Goal: Transaction & Acquisition: Purchase product/service

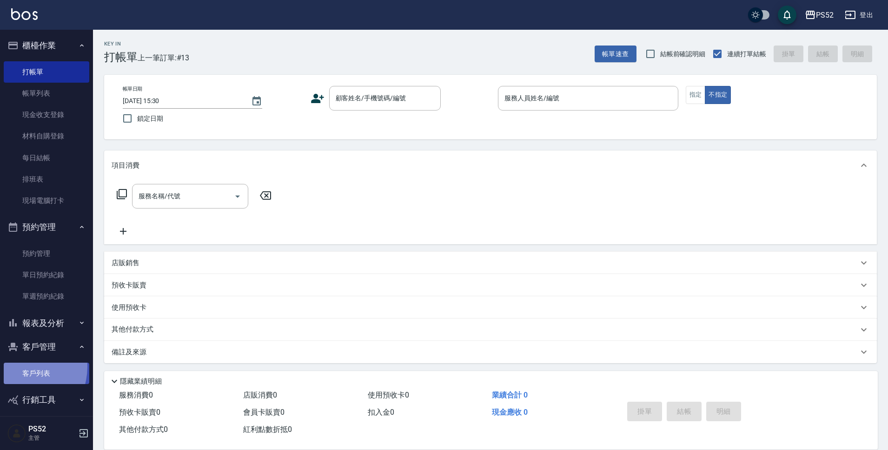
click at [20, 367] on link "客戶列表" at bounding box center [47, 373] width 86 height 21
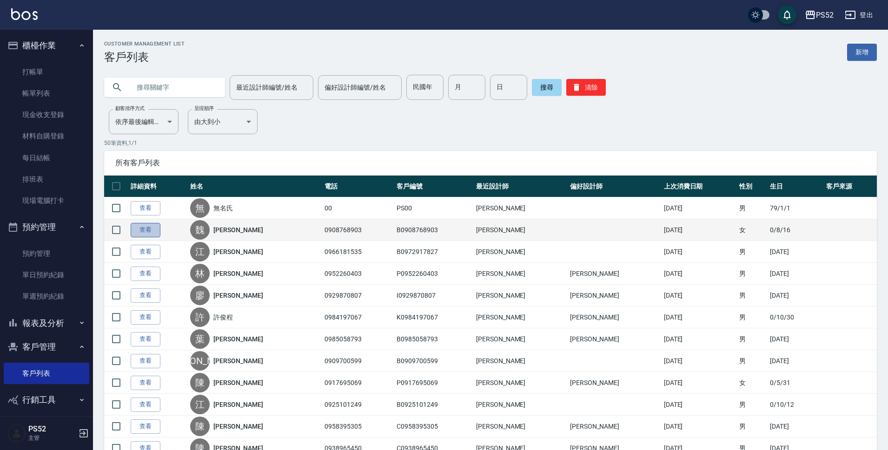
click at [146, 226] on link "查看" at bounding box center [146, 230] width 30 height 14
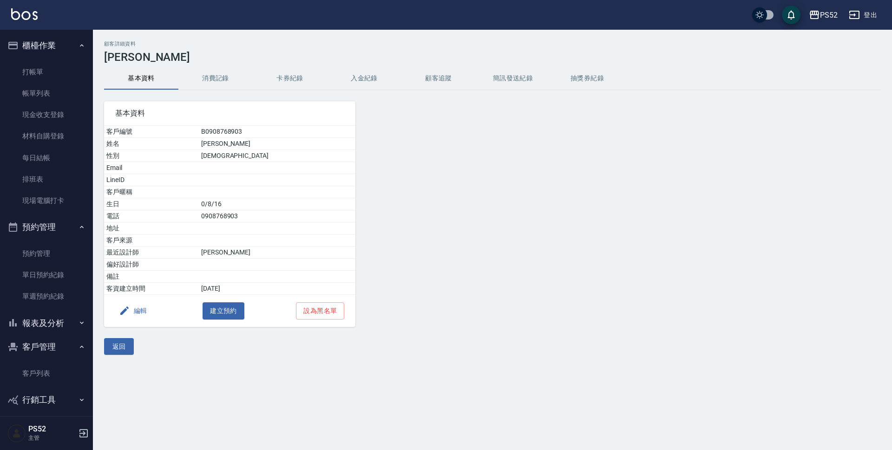
click at [217, 74] on button "消費記錄" at bounding box center [215, 78] width 74 height 22
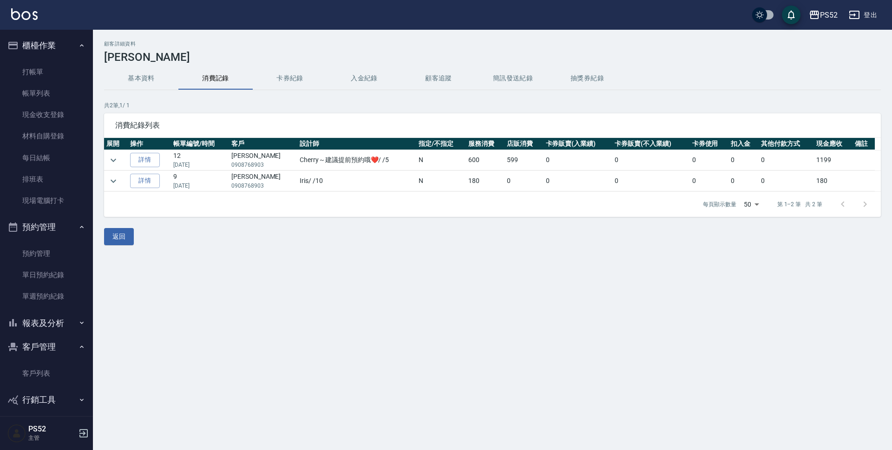
click at [138, 77] on button "基本資料" at bounding box center [141, 78] width 74 height 22
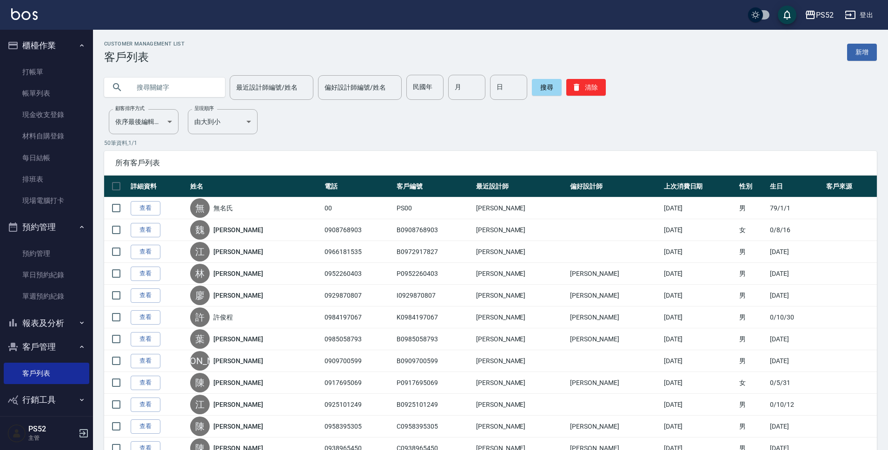
click at [165, 81] on input "text" at bounding box center [173, 87] width 87 height 25
type input "093604"
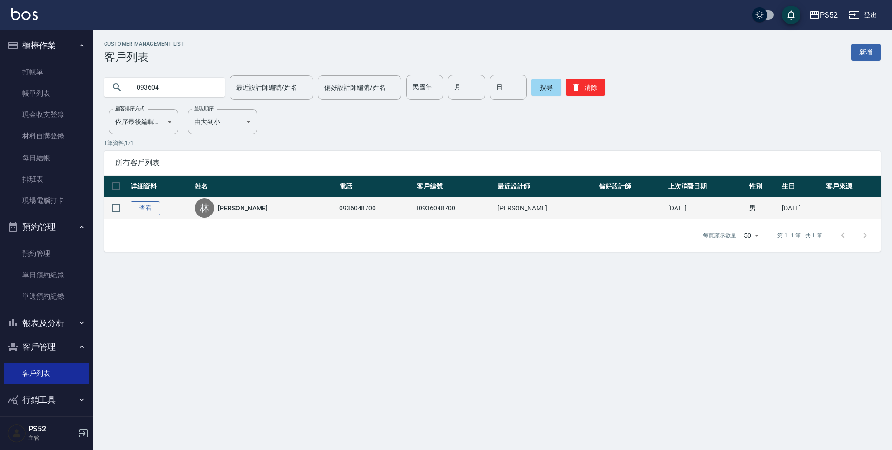
click at [139, 208] on link "查看" at bounding box center [146, 208] width 30 height 14
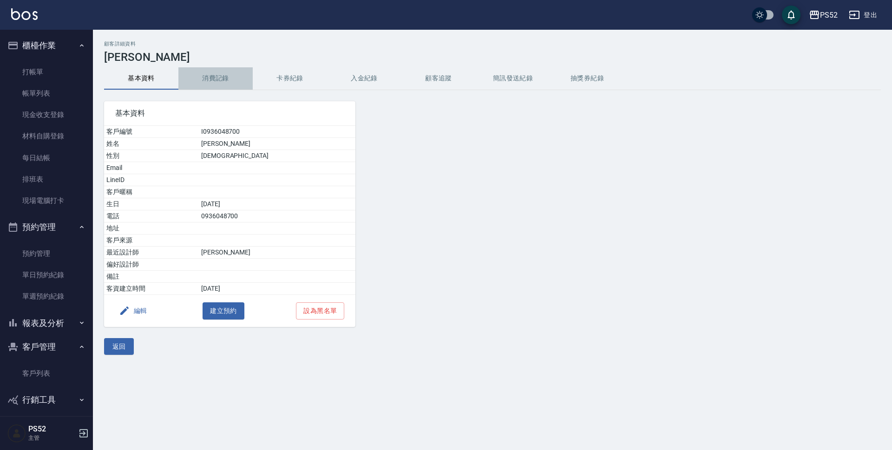
click at [201, 76] on button "消費記錄" at bounding box center [215, 78] width 74 height 22
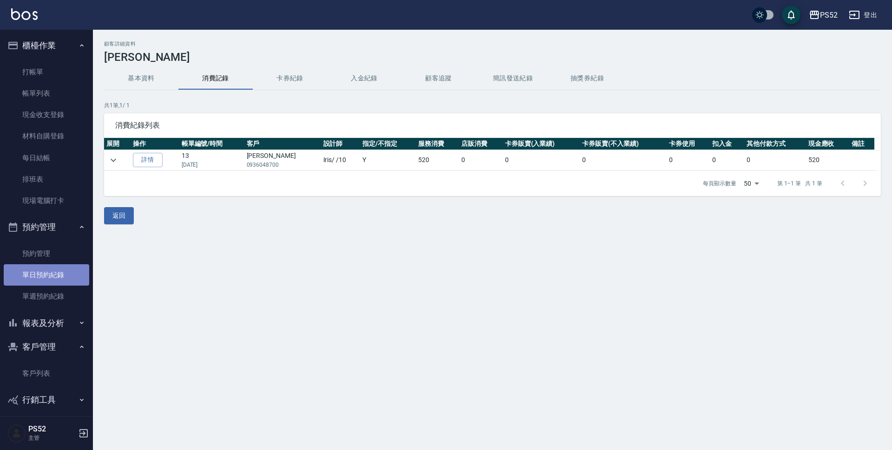
click at [59, 275] on link "單日預約紀錄" at bounding box center [47, 274] width 86 height 21
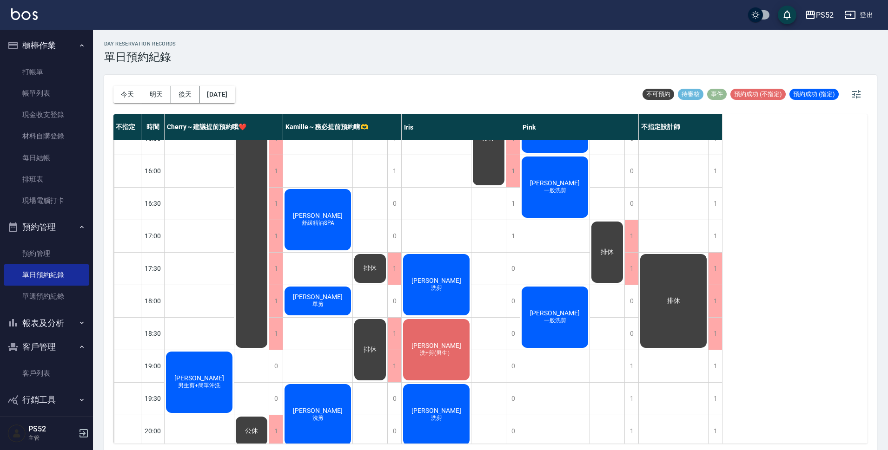
scroll to position [340, 0]
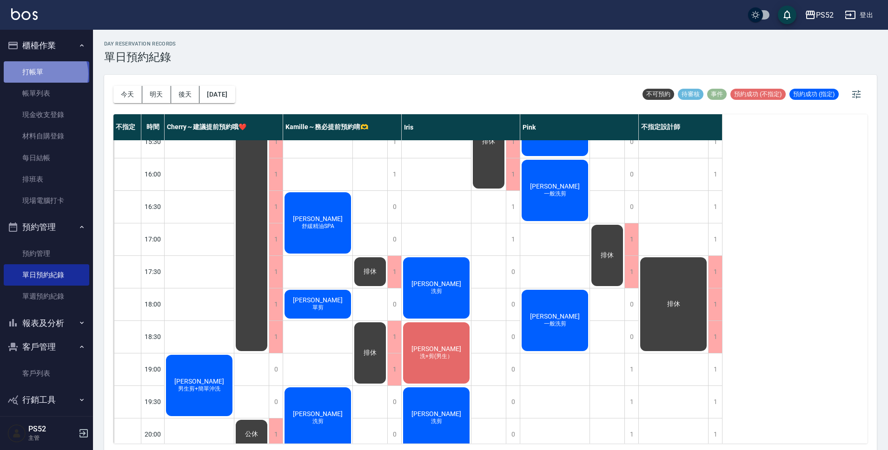
click at [45, 74] on link "打帳單" at bounding box center [47, 71] width 86 height 21
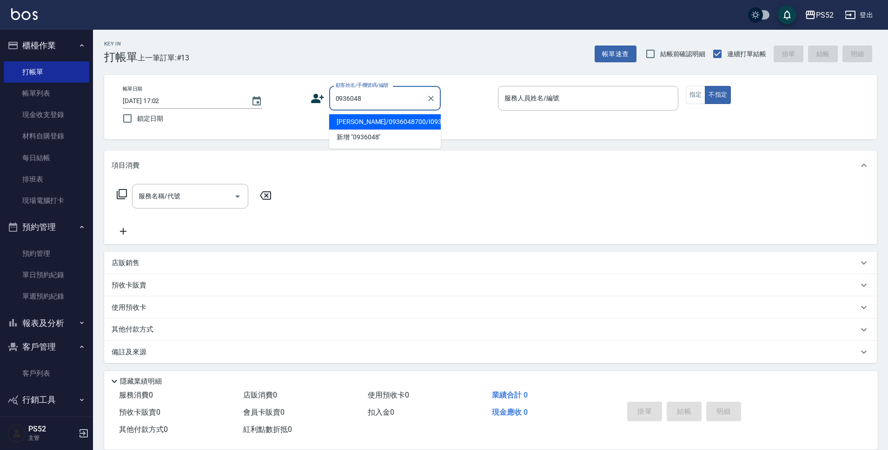
click at [399, 130] on li "[PERSON_NAME]/0936048700/I0936048700" at bounding box center [385, 121] width 112 height 15
type input "[PERSON_NAME]/0936048700/I0936048700"
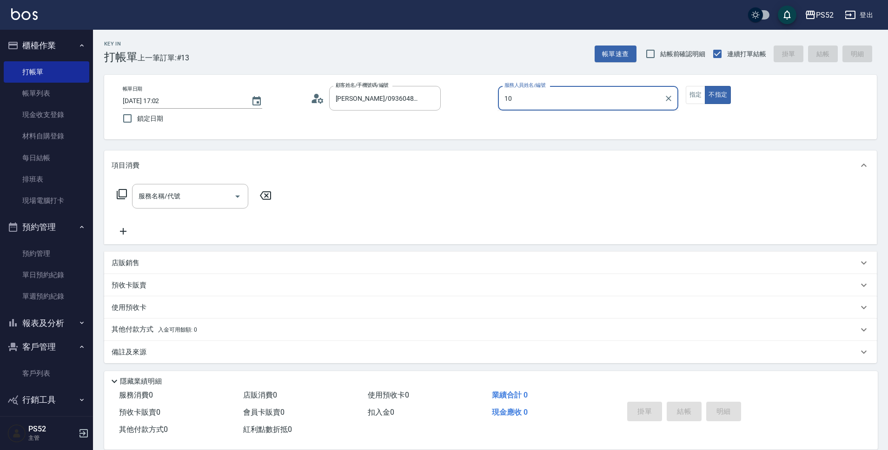
type input "Iris-10"
type button "false"
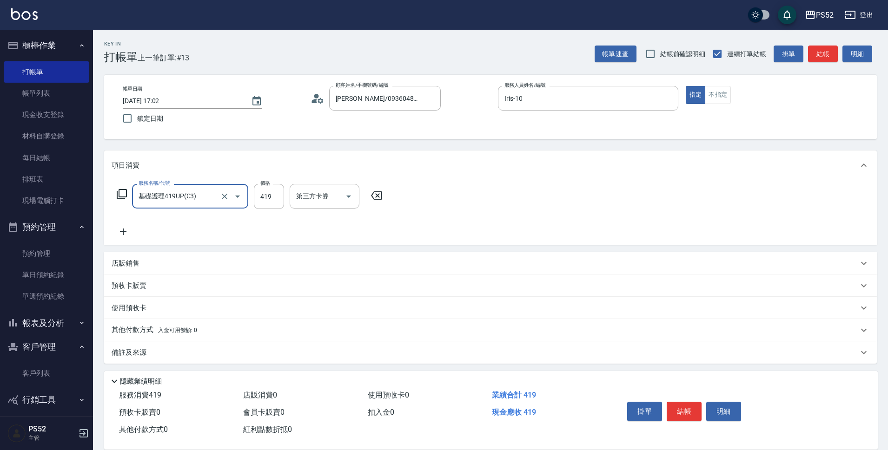
type input "基礎護理419UP(C3)"
type input "520"
click at [683, 406] on button "結帳" at bounding box center [683, 412] width 35 height 20
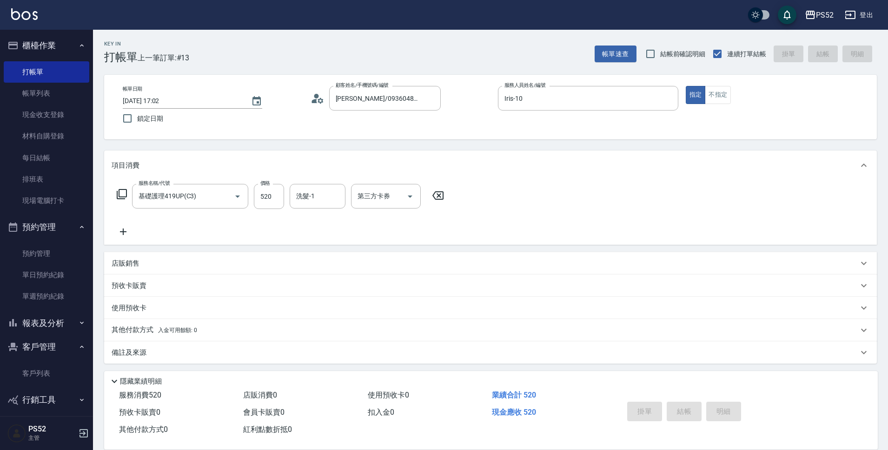
type input "[DATE] 17:04"
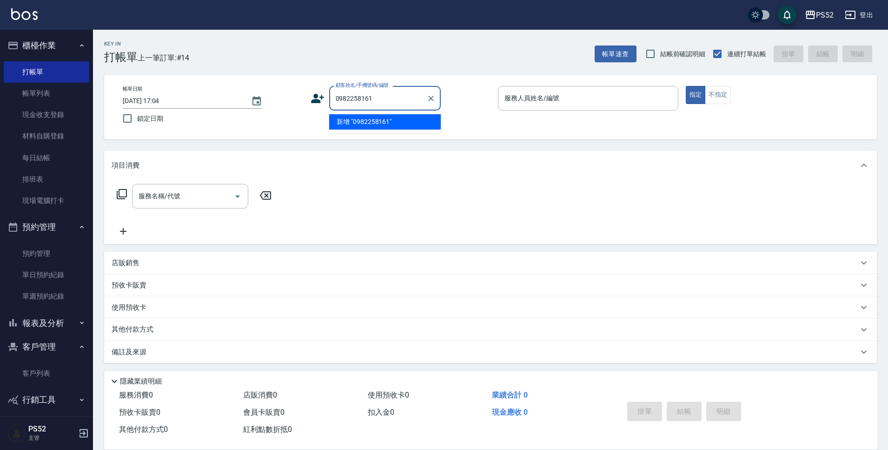
type input "0982258161"
click at [319, 99] on icon at bounding box center [317, 99] width 14 height 14
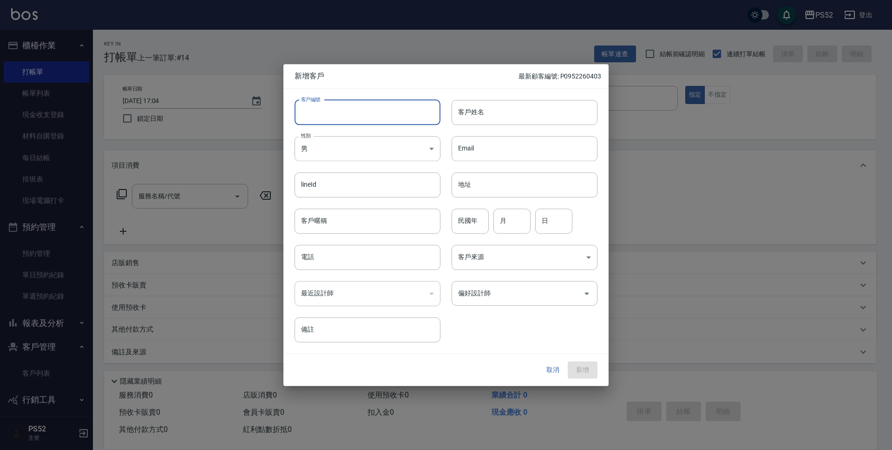
click at [334, 111] on input "客戶編號" at bounding box center [368, 112] width 146 height 25
paste input "0982258161"
type input "B0982258161"
click at [316, 258] on input "電話" at bounding box center [368, 257] width 146 height 25
paste input "0982258161"
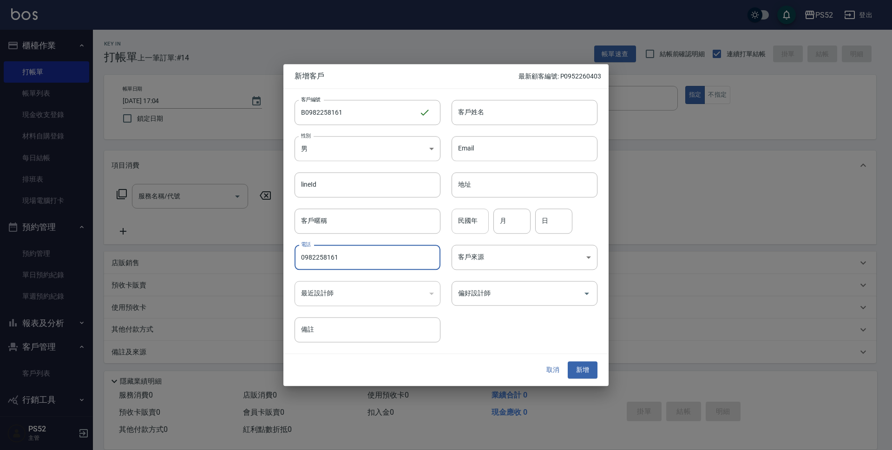
type input "0982258161"
click at [477, 227] on input "民國年" at bounding box center [470, 221] width 37 height 25
type input "79"
type input "1"
type input "4"
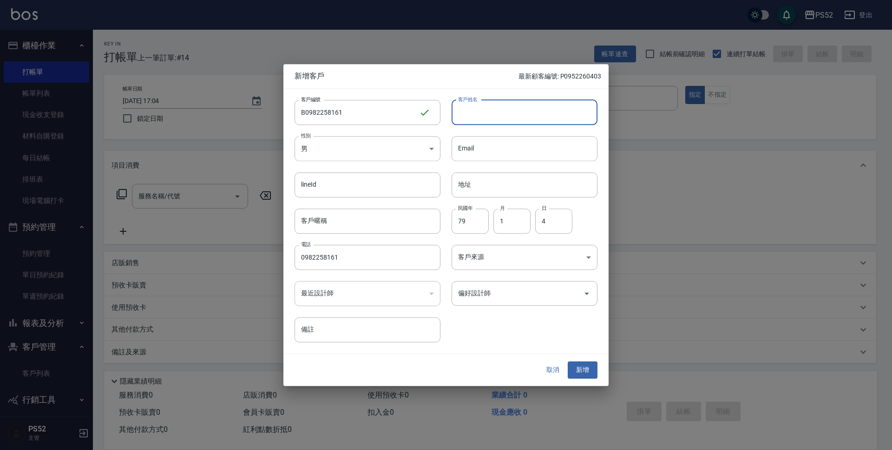
click at [468, 111] on input "客戶姓名" at bounding box center [525, 112] width 146 height 25
type input "[PERSON_NAME]"
click at [569, 374] on button "新增" at bounding box center [583, 370] width 30 height 17
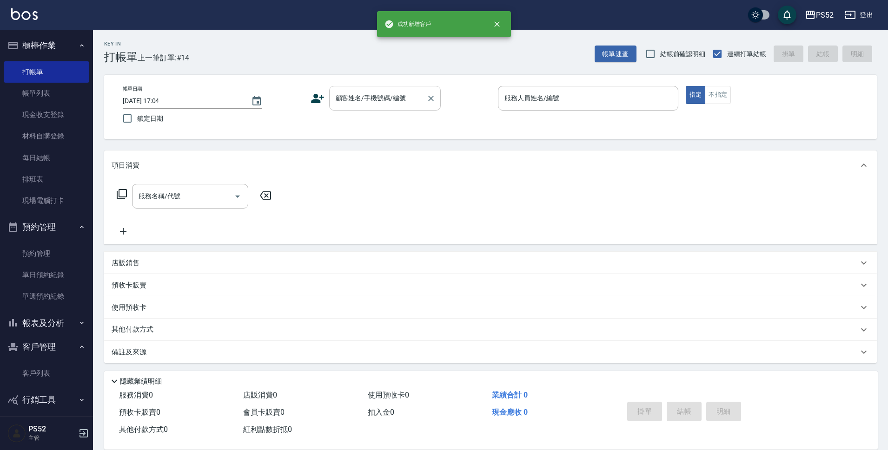
click at [355, 95] on input "顧客姓名/手機號碼/編號" at bounding box center [377, 98] width 89 height 16
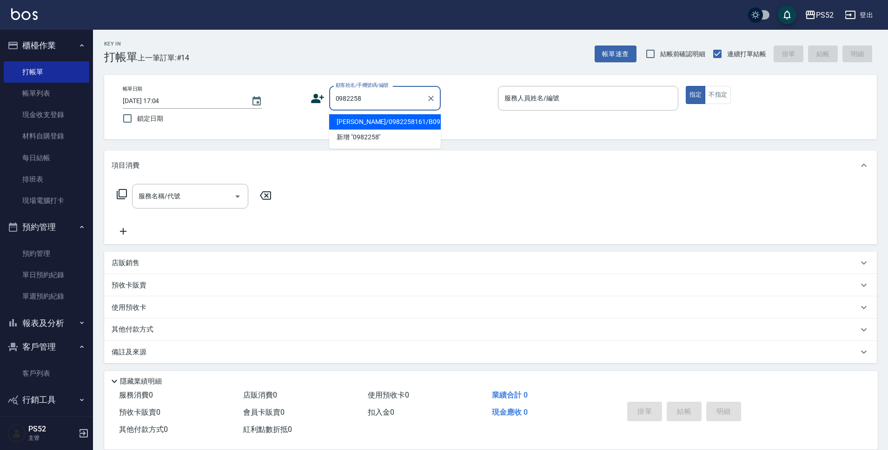
click at [350, 130] on li "[PERSON_NAME]/0982258161/B0982258161" at bounding box center [385, 121] width 112 height 15
type input "[PERSON_NAME]/0982258161/B0982258161"
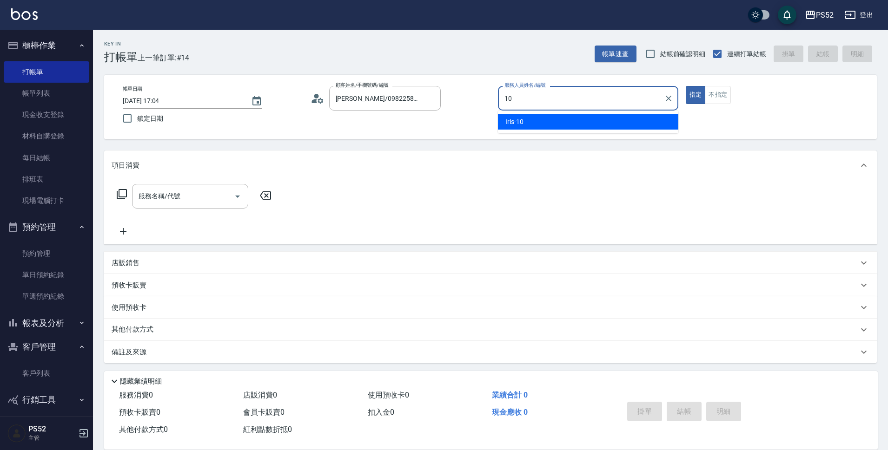
type input "10"
type button "true"
type input "Iris-10"
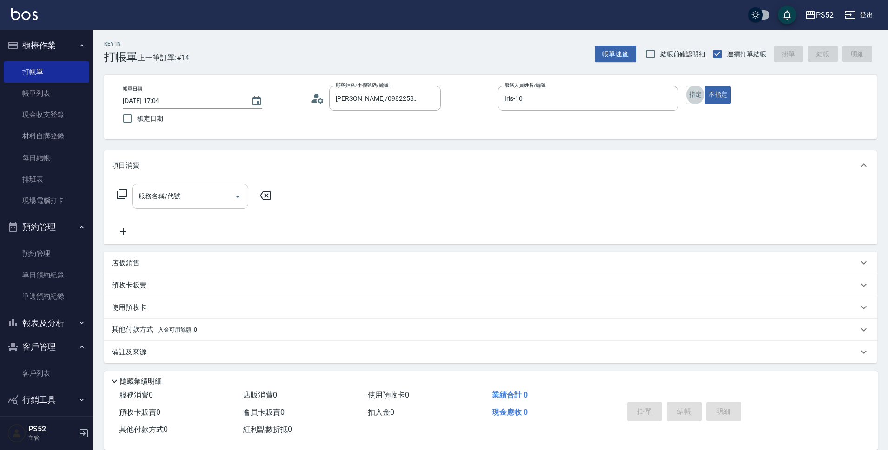
click at [193, 197] on input "服務名稱/代號" at bounding box center [183, 196] width 94 height 16
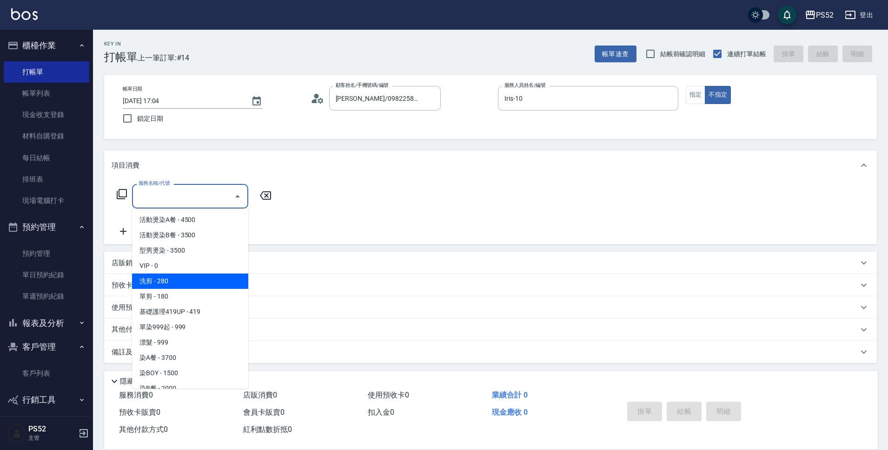
click at [211, 274] on span "洗剪 - 280" at bounding box center [190, 281] width 116 height 15
type input "洗剪(C1)"
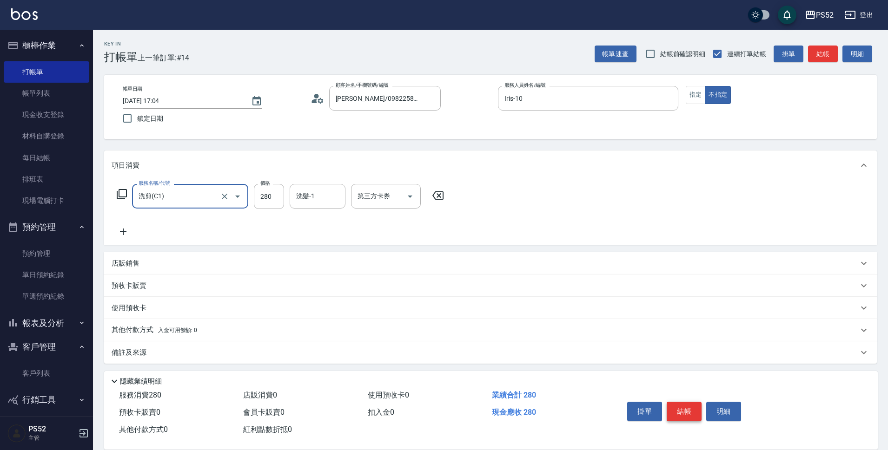
click at [691, 407] on button "結帳" at bounding box center [683, 412] width 35 height 20
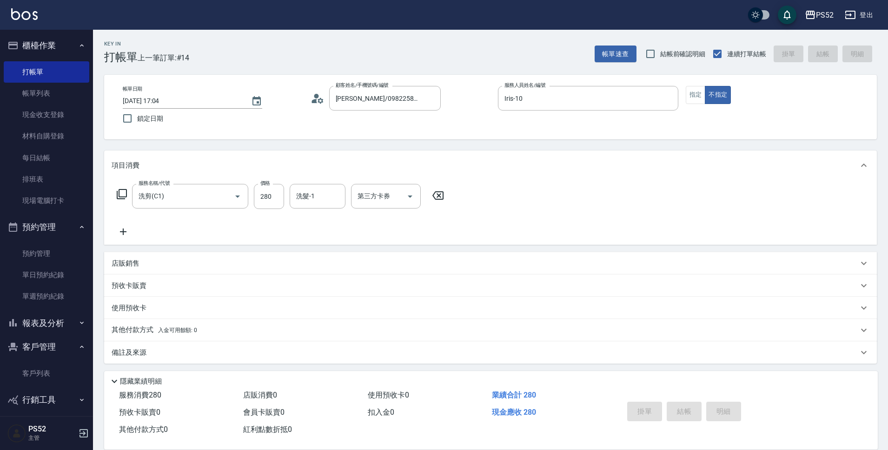
type input "[DATE] 17:05"
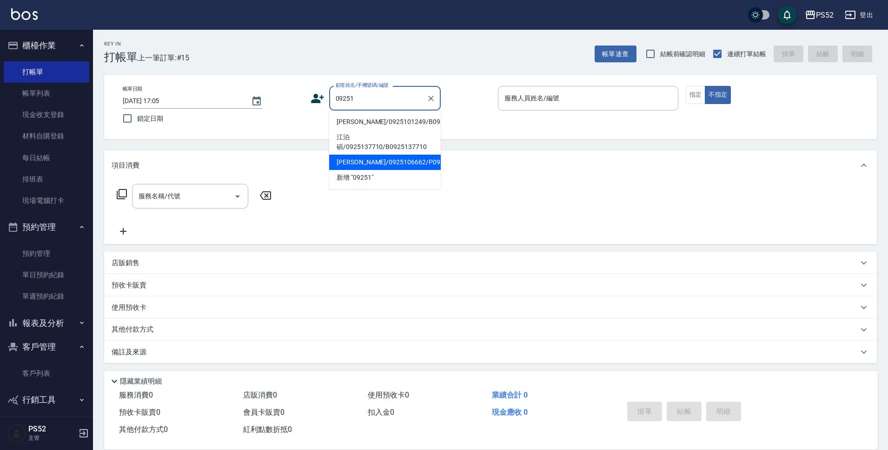
click at [393, 170] on li "[PERSON_NAME]/0925106662/P0925106662" at bounding box center [385, 162] width 112 height 15
type input "[PERSON_NAME]/0925106662/P0925106662"
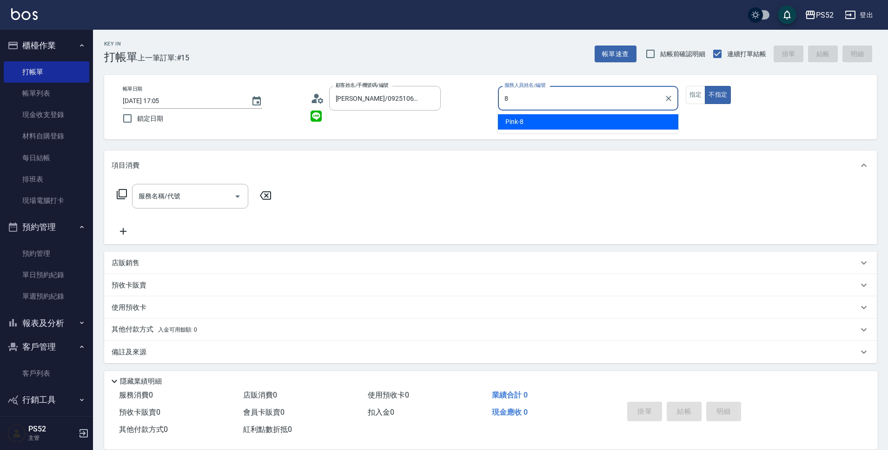
type input "Pink-8"
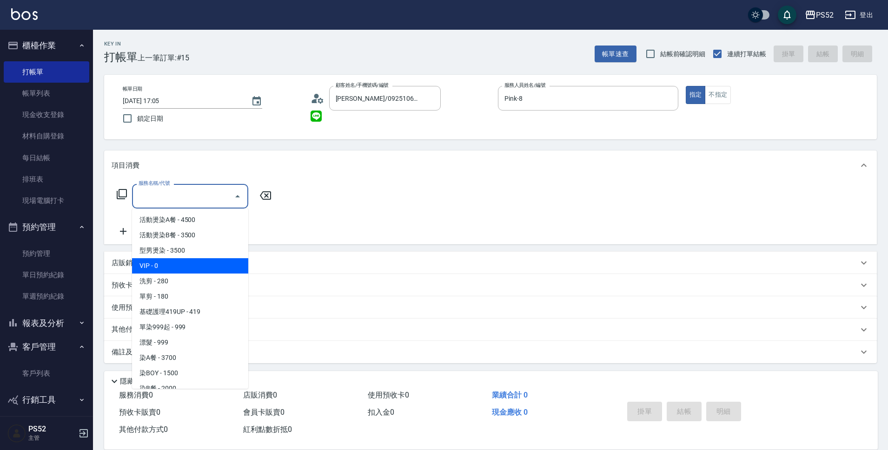
type input "VIP(888)"
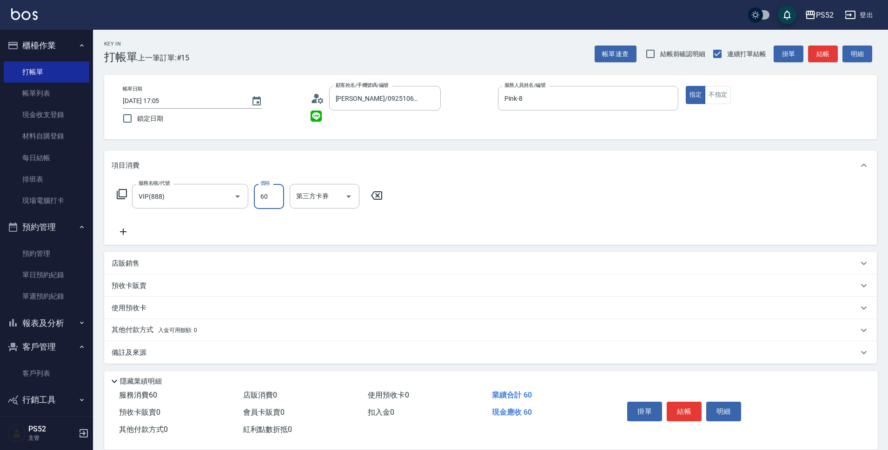
type input "60"
click at [123, 232] on icon at bounding box center [123, 232] width 7 height 7
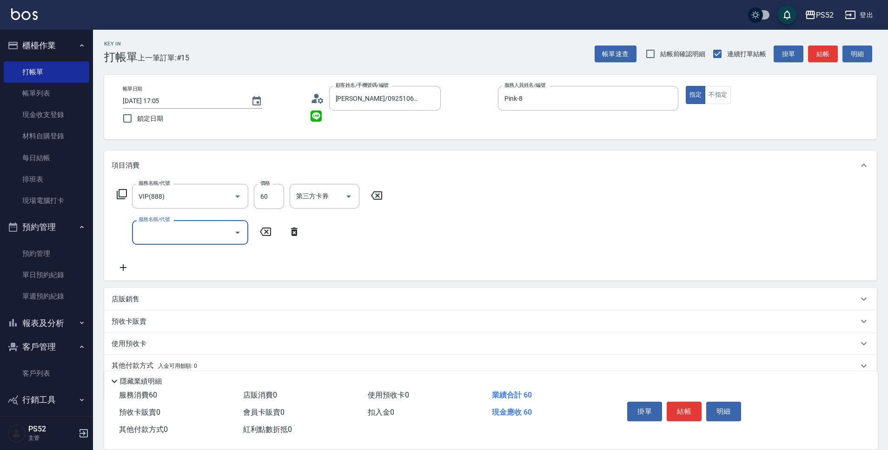
click at [153, 232] on div "服務名稱/代號 服務名稱/代號" at bounding box center [190, 232] width 116 height 25
click at [164, 233] on input "服務名稱/代號" at bounding box center [183, 232] width 94 height 16
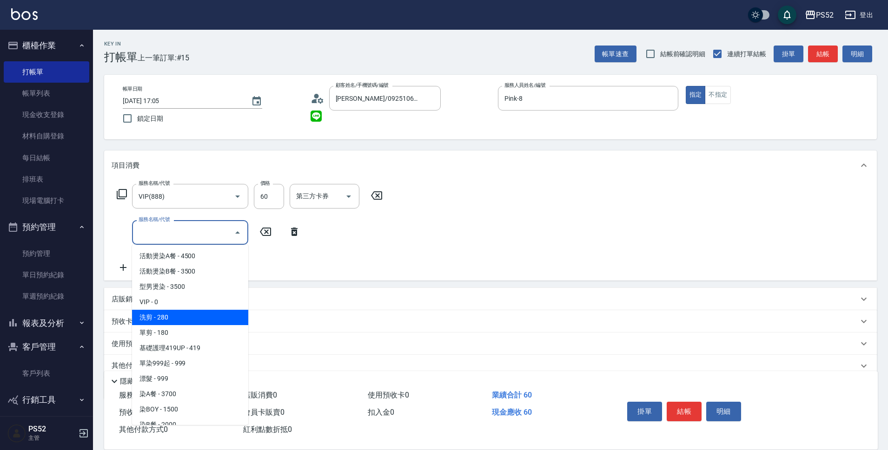
click at [183, 313] on span "洗剪 - 280" at bounding box center [190, 317] width 116 height 15
type input "洗剪(C1)"
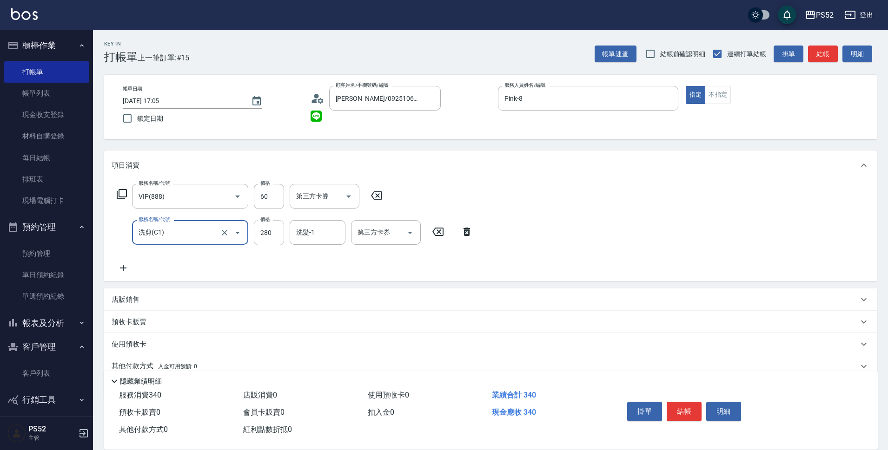
click at [265, 235] on input "280" at bounding box center [269, 232] width 30 height 25
type input "333"
click at [376, 233] on div "第三方卡券 第三方卡券" at bounding box center [386, 232] width 70 height 25
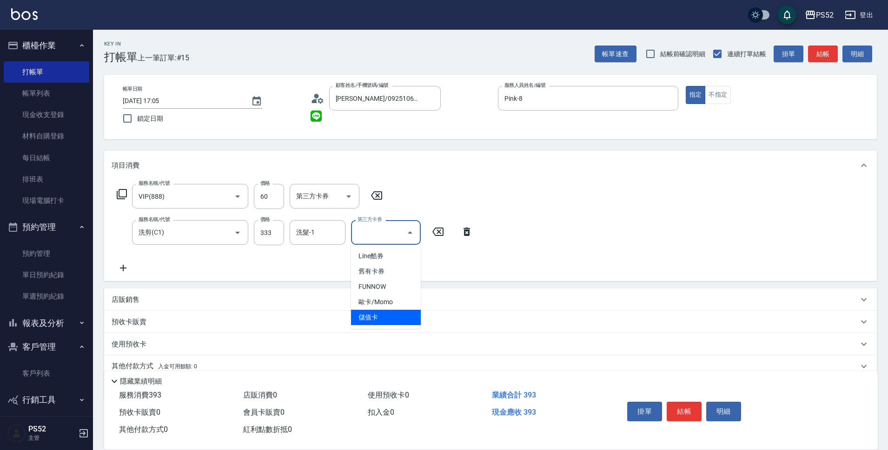
click at [374, 320] on span "儲值卡" at bounding box center [386, 317] width 70 height 15
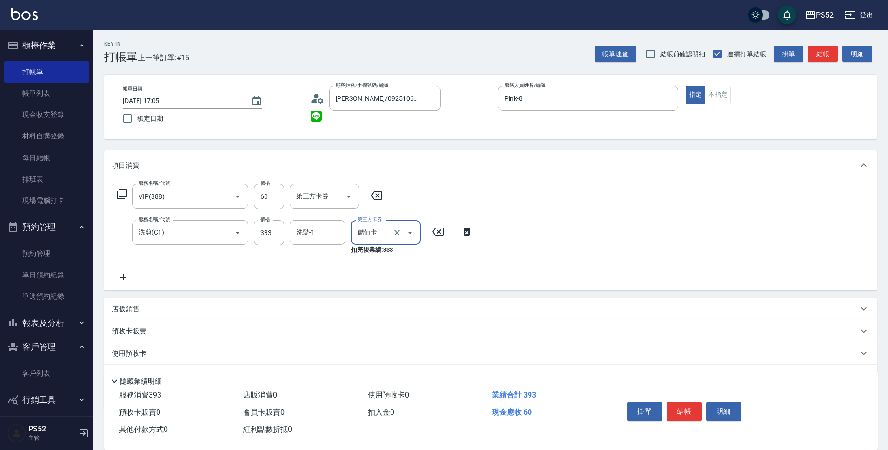
type input "儲值卡"
click at [685, 414] on button "結帳" at bounding box center [683, 412] width 35 height 20
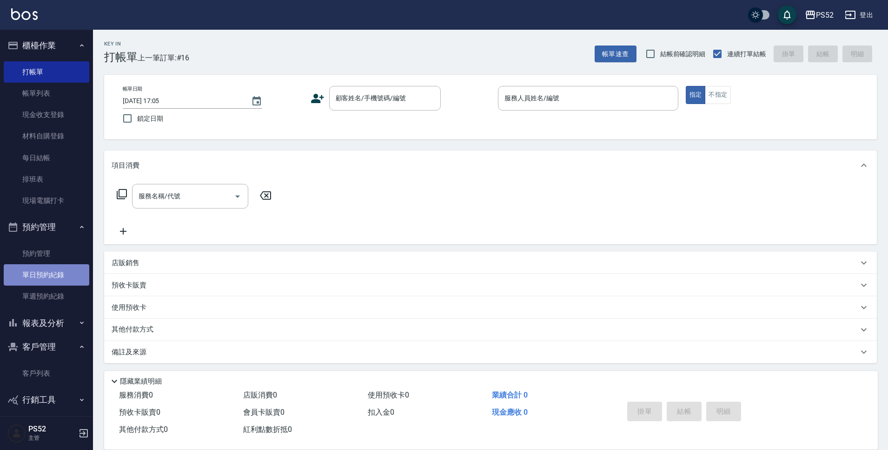
click at [57, 271] on link "單日預約紀錄" at bounding box center [47, 274] width 86 height 21
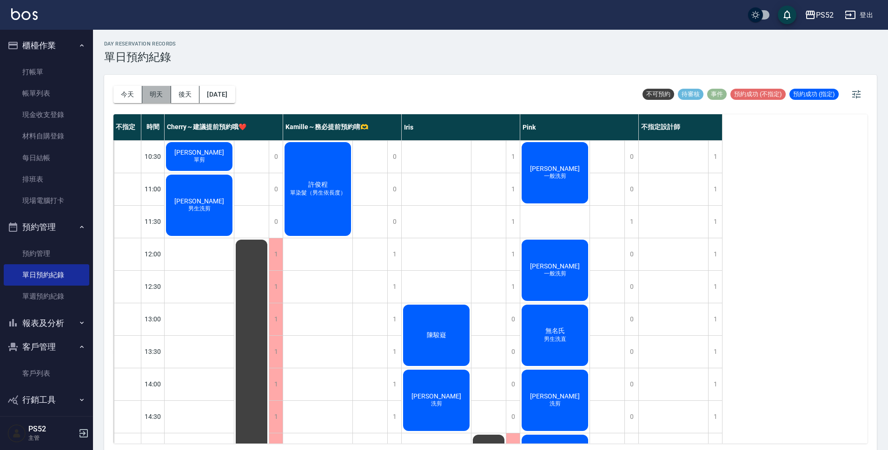
click at [158, 93] on button "明天" at bounding box center [156, 94] width 29 height 17
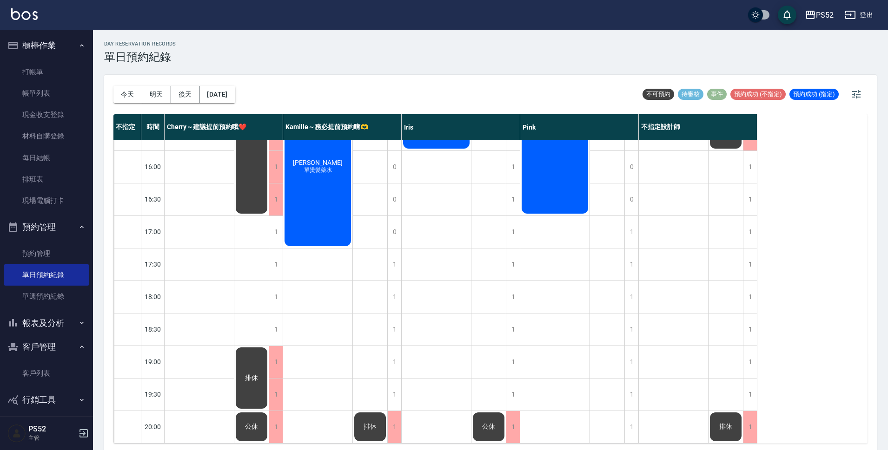
scroll to position [355, 0]
click at [192, 97] on button "後天" at bounding box center [185, 94] width 29 height 17
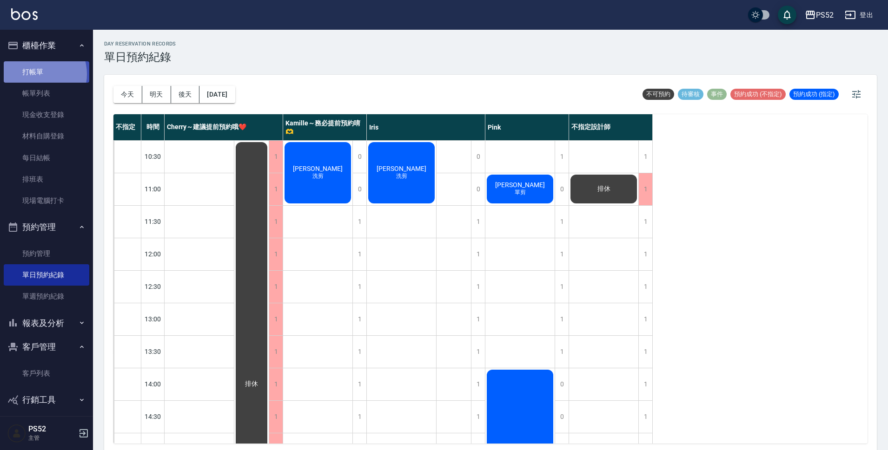
click at [39, 74] on link "打帳單" at bounding box center [47, 71] width 86 height 21
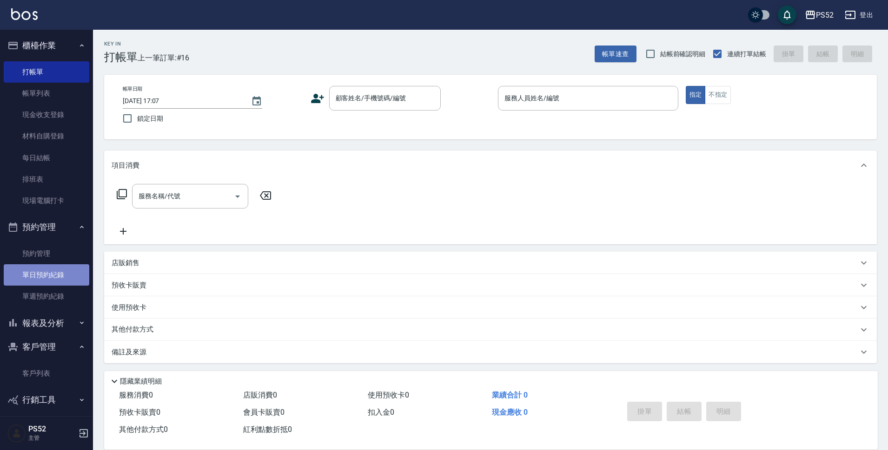
click at [58, 272] on link "單日預約紀錄" at bounding box center [47, 274] width 86 height 21
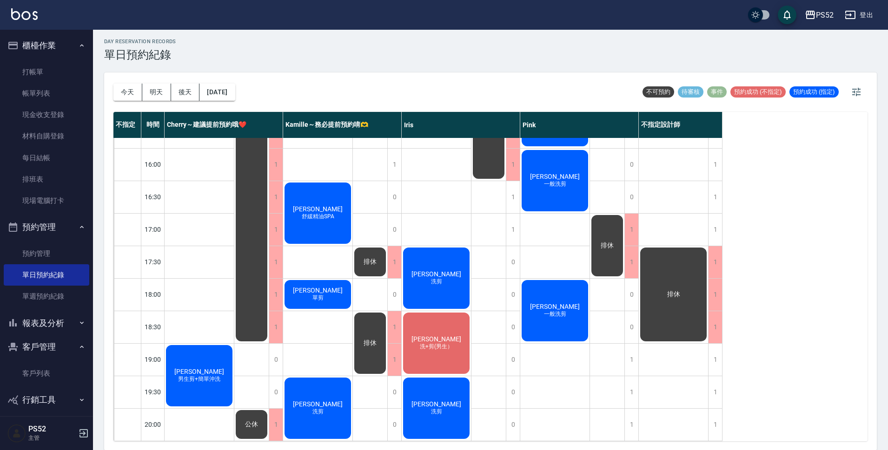
scroll to position [3, 0]
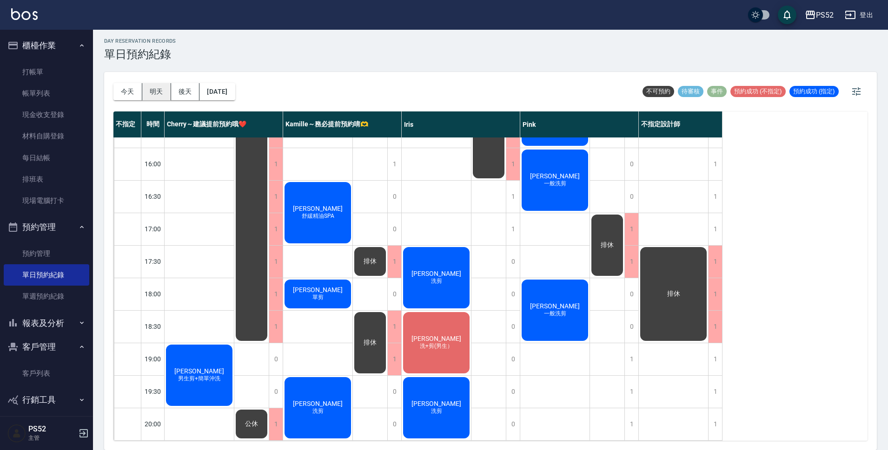
click at [148, 99] on button "明天" at bounding box center [156, 91] width 29 height 17
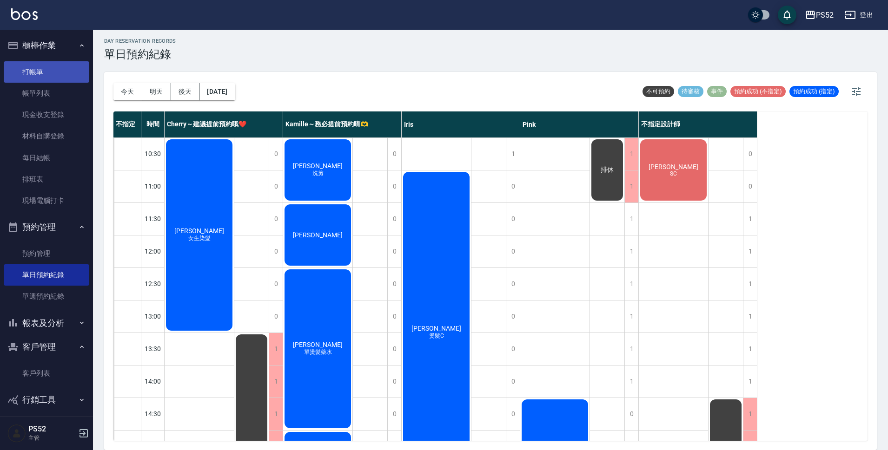
click at [68, 69] on link "打帳單" at bounding box center [47, 71] width 86 height 21
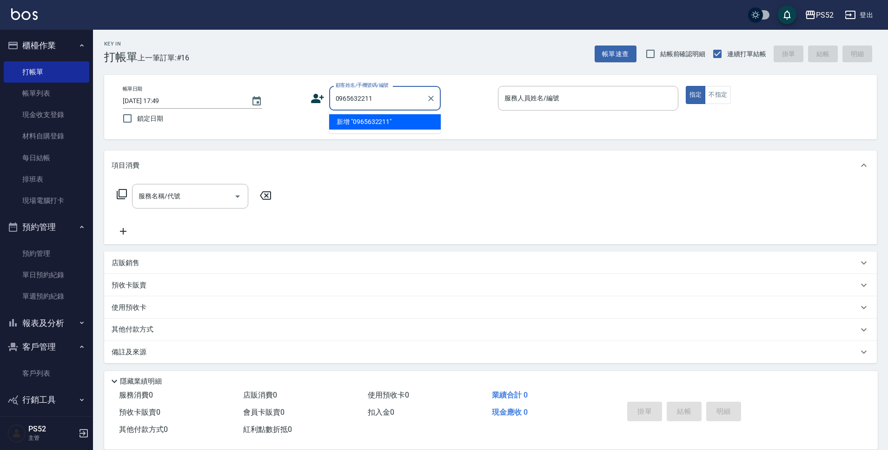
type input "0965632211"
click at [320, 99] on icon at bounding box center [317, 99] width 14 height 14
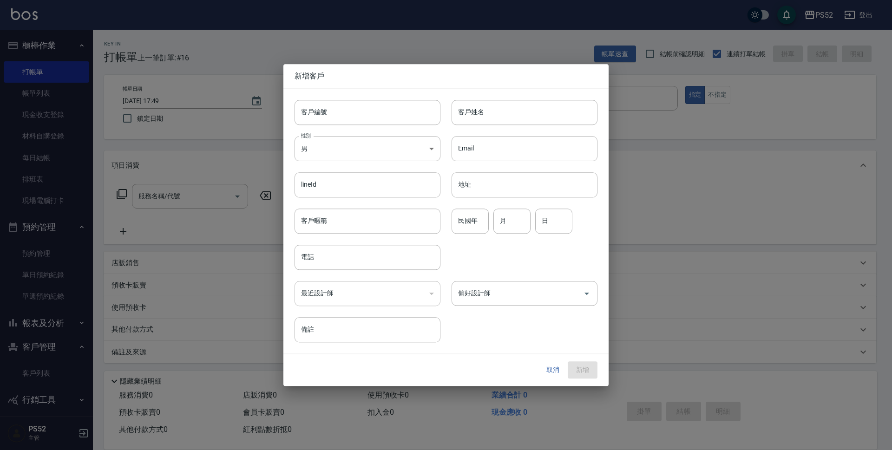
click at [331, 99] on div "客戶編號 客戶編號" at bounding box center [361, 107] width 157 height 36
click at [339, 118] on input "客戶編號" at bounding box center [368, 112] width 146 height 25
type input "＿"
paste input "0965632211"
type input "B0965632211"
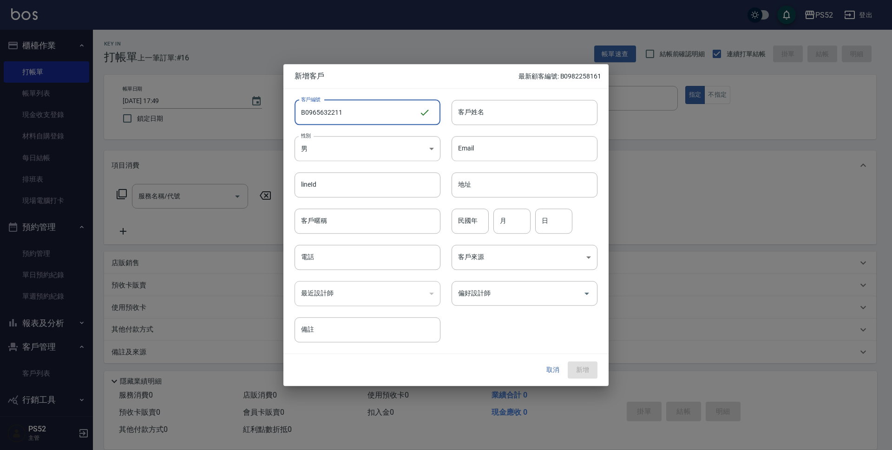
click at [345, 161] on div "性別 男 [DEMOGRAPHIC_DATA] 性別" at bounding box center [368, 148] width 146 height 25
click at [344, 150] on body "PS52 登出 櫃檯作業 打帳單 帳單列表 現金收支登錄 材料自購登錄 每日結帳 排班表 現場電腦打卡 預約管理 預約管理 單日預約紀錄 單週預約紀錄 報表及…" at bounding box center [446, 226] width 892 height 453
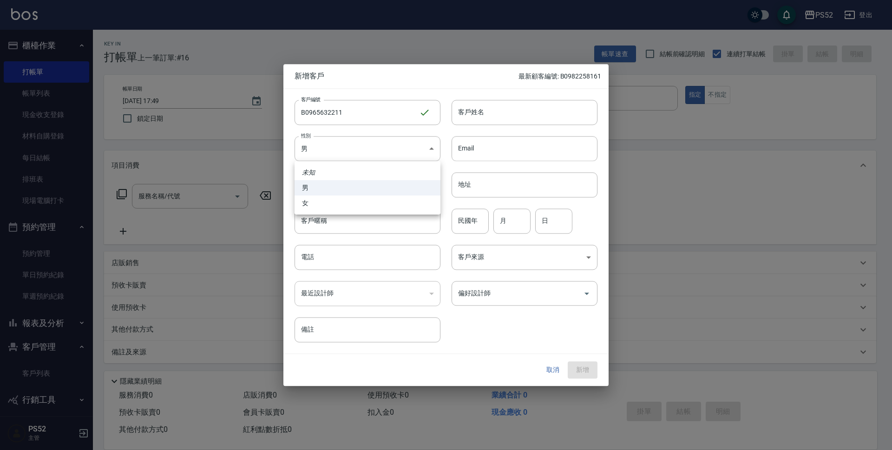
click at [320, 209] on li "女" at bounding box center [368, 203] width 146 height 15
type input "[DEMOGRAPHIC_DATA]"
click at [345, 241] on div "電話 電話" at bounding box center [361, 252] width 157 height 36
click at [340, 260] on input "電話" at bounding box center [368, 257] width 146 height 25
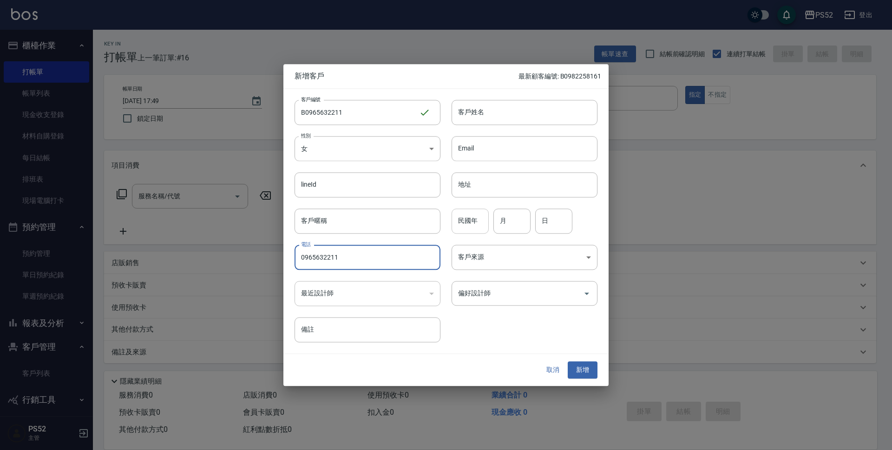
type input "0965632211"
click at [458, 221] on input "民國年" at bounding box center [470, 221] width 37 height 25
type input "92"
type input "1"
type input "3"
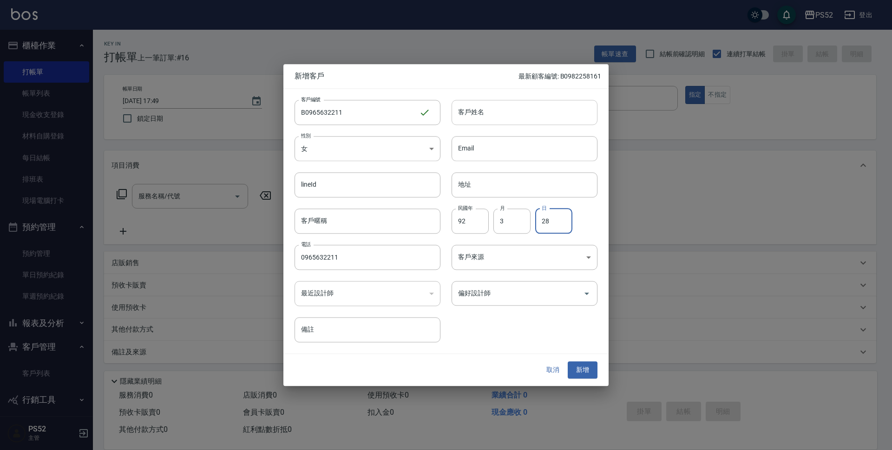
type input "28"
click at [493, 110] on input "客戶姓名" at bounding box center [525, 112] width 146 height 25
type input "[PERSON_NAME]"
click at [592, 373] on button "新增" at bounding box center [583, 370] width 30 height 17
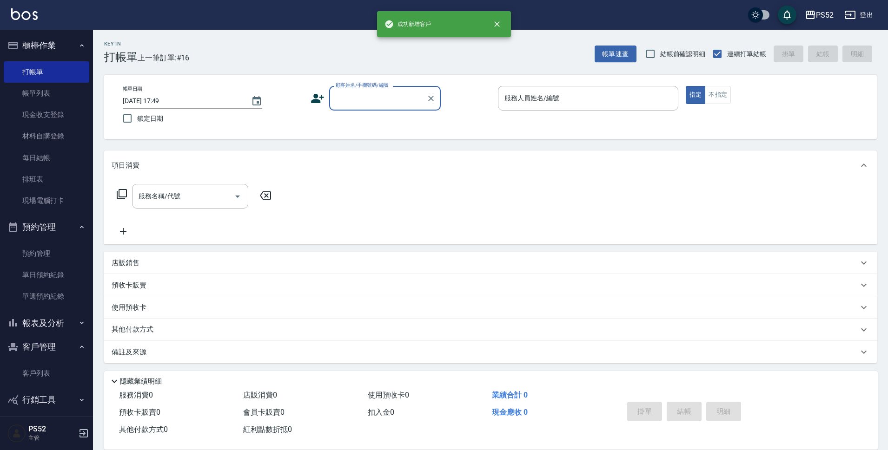
click at [417, 102] on input "顧客姓名/手機號碼/編號" at bounding box center [377, 98] width 89 height 16
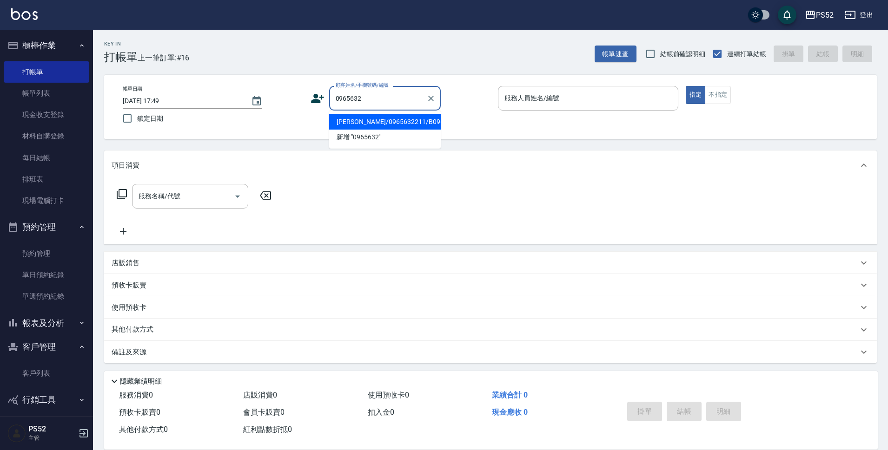
click at [388, 130] on li "[PERSON_NAME]/0965632211/B0965632211" at bounding box center [385, 121] width 112 height 15
type input "[PERSON_NAME]/0965632211/B0965632211"
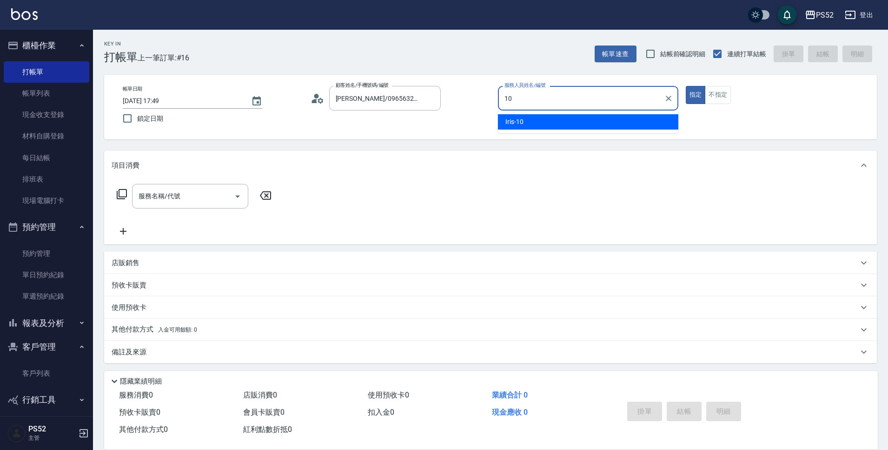
type input "10"
type button "true"
type input "Iris-10"
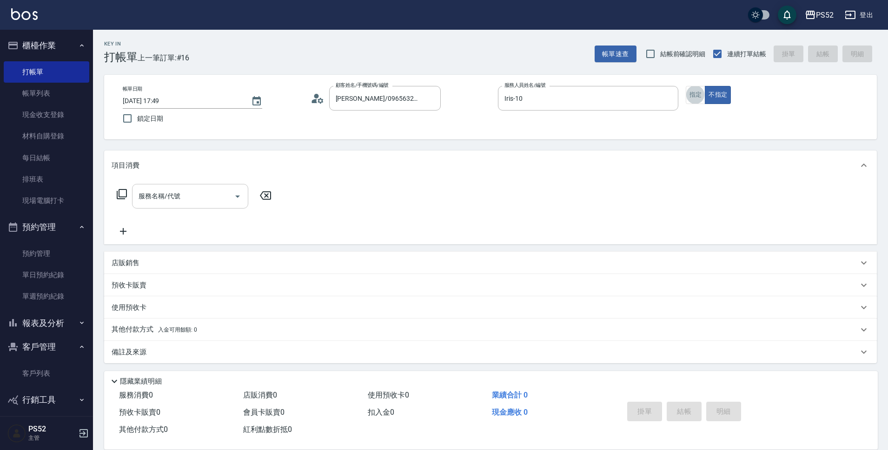
click at [206, 199] on input "服務名稱/代號" at bounding box center [183, 196] width 94 height 16
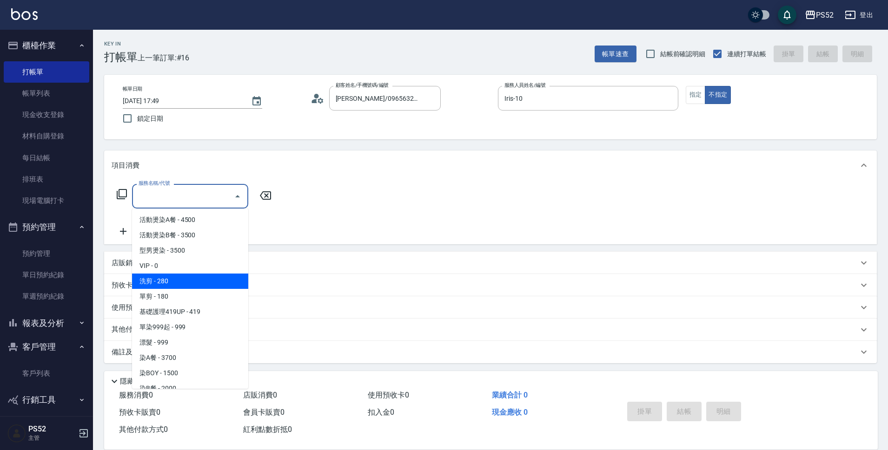
drag, startPoint x: 198, startPoint y: 273, endPoint x: 204, endPoint y: 279, distance: 7.9
click at [204, 279] on ul "活動燙染A餐 - 4500 活動燙染B餐 - 3500 型男燙染 - 3500 VIP - 0 洗剪 - 280 單剪 - 180 基礎護理419UP - 4…" at bounding box center [190, 299] width 116 height 180
click at [204, 278] on span "洗剪 - 280" at bounding box center [190, 281] width 116 height 15
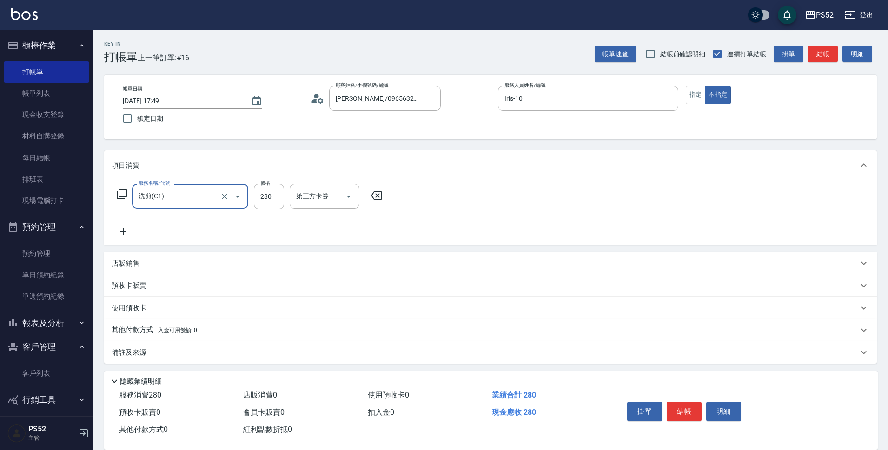
type input "洗剪(C1)"
click at [271, 183] on div "服務名稱/代號 洗剪(C1) 服務名稱/代號 價格 280 價格 第三方卡券 第三方卡券" at bounding box center [490, 212] width 772 height 65
type input "300"
click at [689, 405] on button "結帳" at bounding box center [683, 412] width 35 height 20
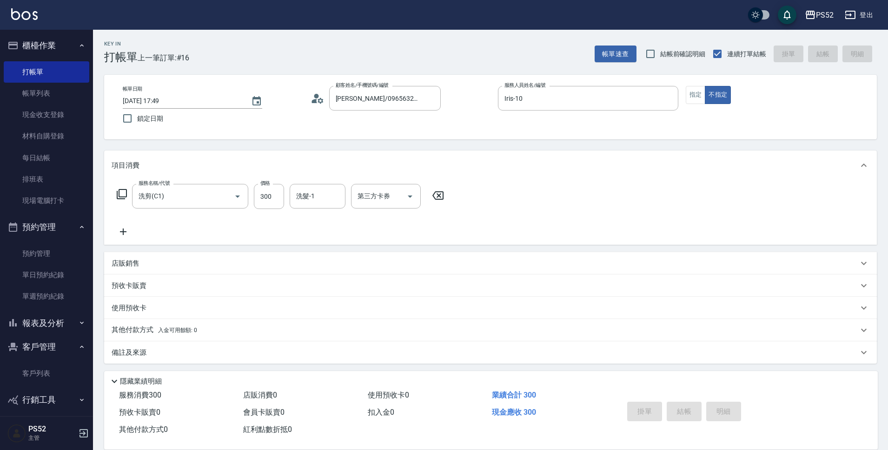
type input "[DATE] 17:51"
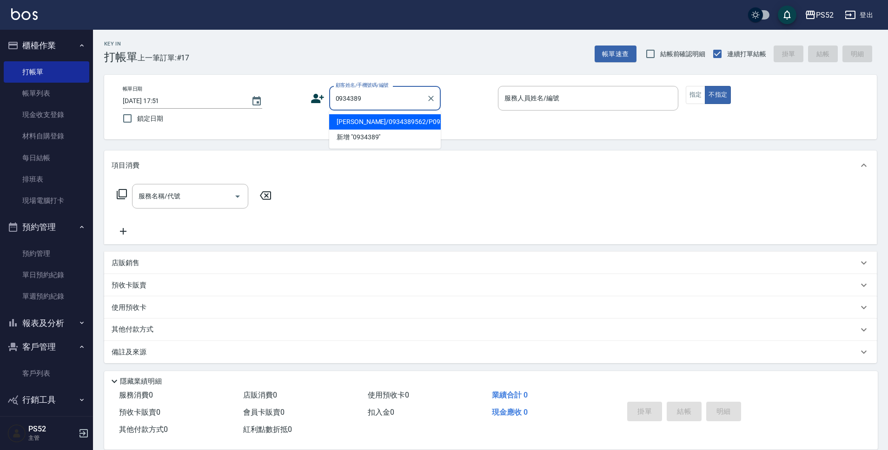
click at [407, 127] on li "[PERSON_NAME]/0934389562/P0934389562" at bounding box center [385, 121] width 112 height 15
type input "[PERSON_NAME]/0934389562/P0934389562"
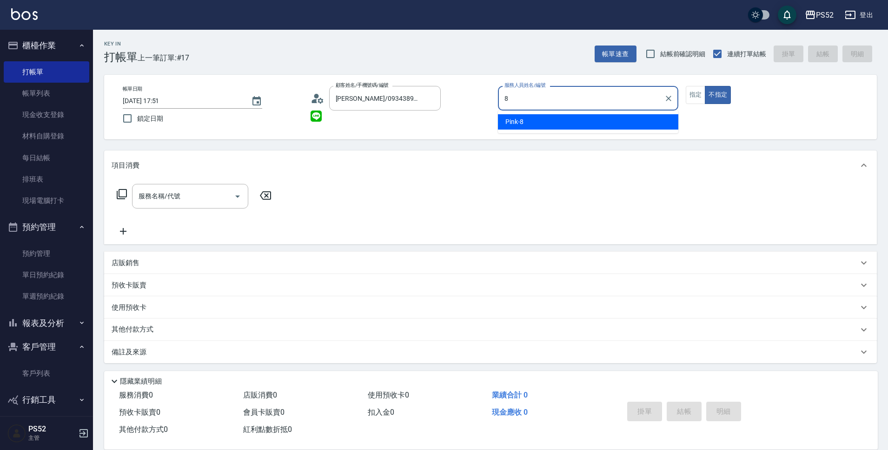
type input "Pink-8"
type button "false"
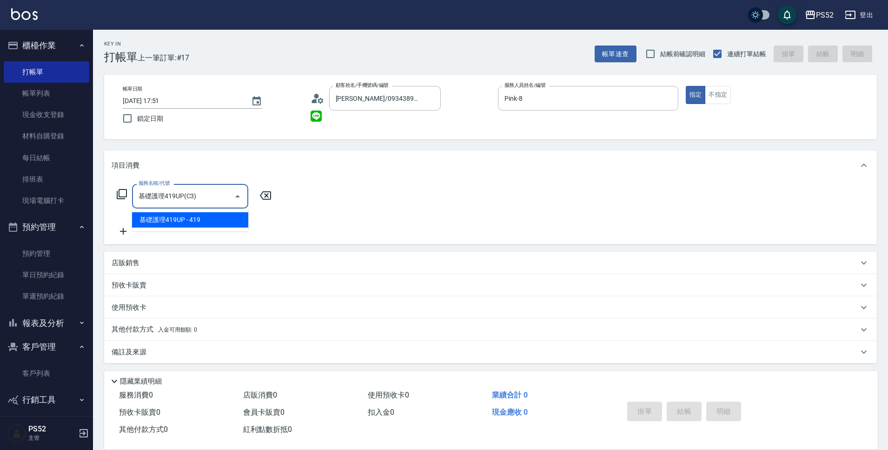
type input "基礎護理419UP(C3)"
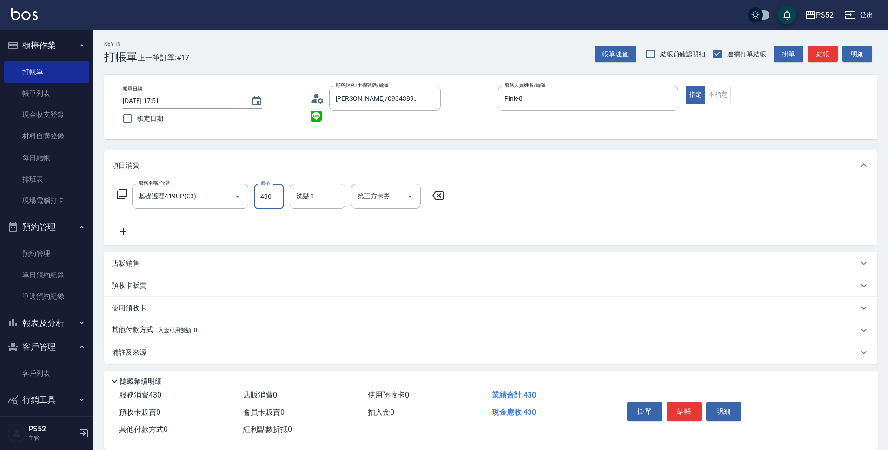
type input "430"
click at [421, 191] on div "第三方卡券 第三方卡券" at bounding box center [388, 196] width 75 height 25
click at [403, 197] on button "Open" at bounding box center [409, 196] width 15 height 15
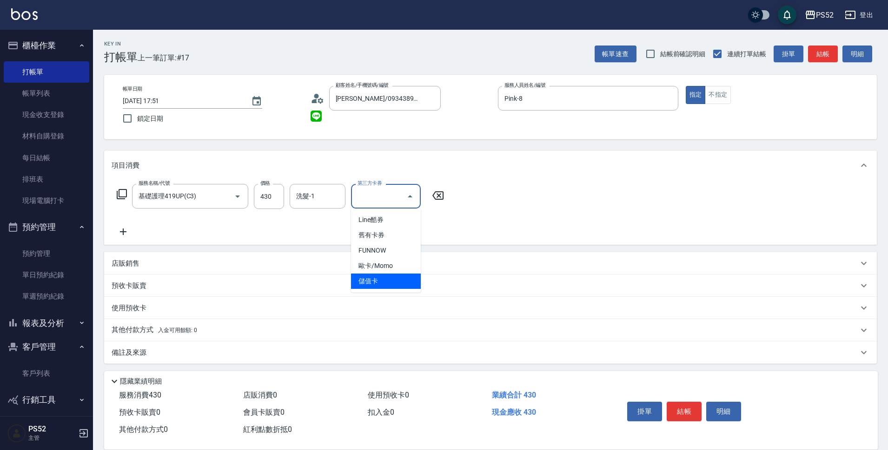
click at [376, 280] on span "儲值卡" at bounding box center [386, 281] width 70 height 15
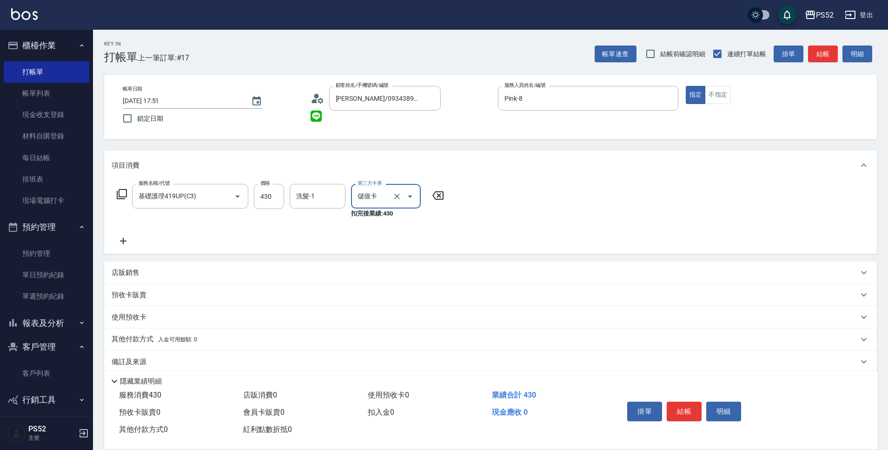
type input "儲值卡"
click at [684, 402] on button "結帳" at bounding box center [683, 412] width 35 height 20
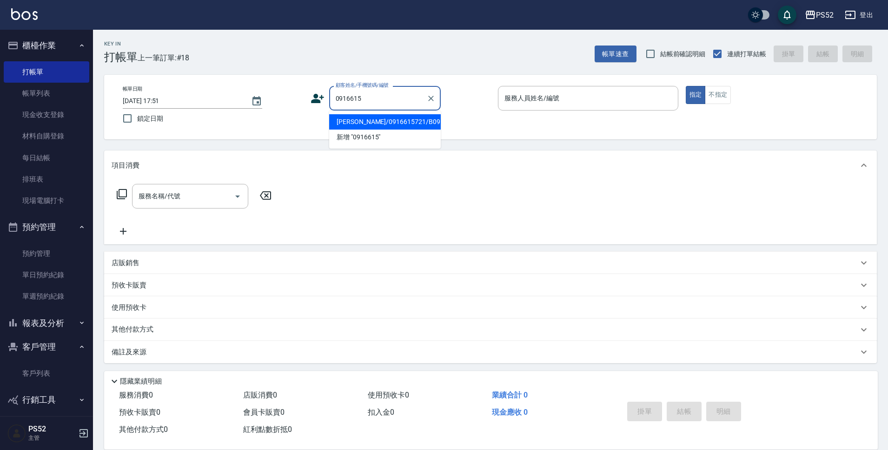
click at [376, 130] on li "[PERSON_NAME]/0916615721/B0916615721" at bounding box center [385, 121] width 112 height 15
type input "[PERSON_NAME]/0916615721/B0916615721"
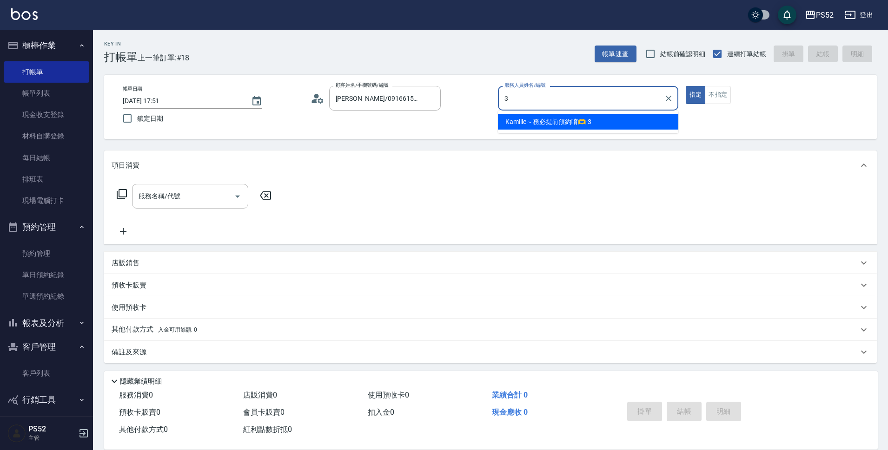
type input "Kamille～務必提前預約唷🫶-3"
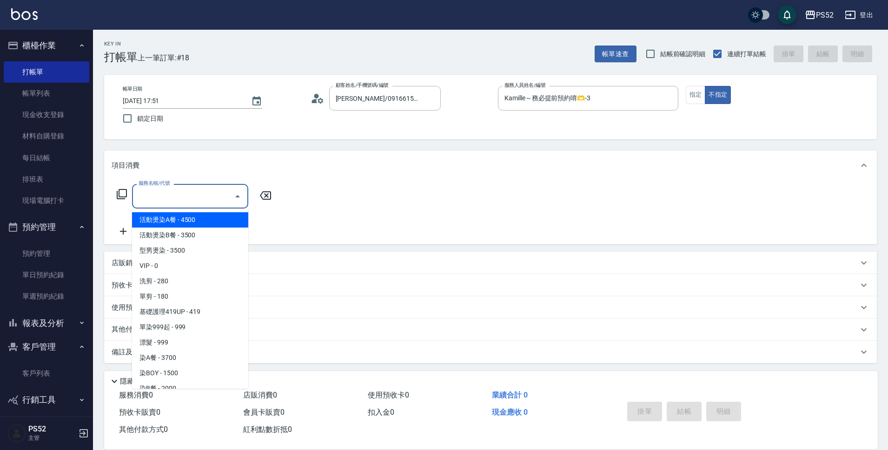
click at [211, 202] on input "服務名稱/代號" at bounding box center [183, 196] width 94 height 16
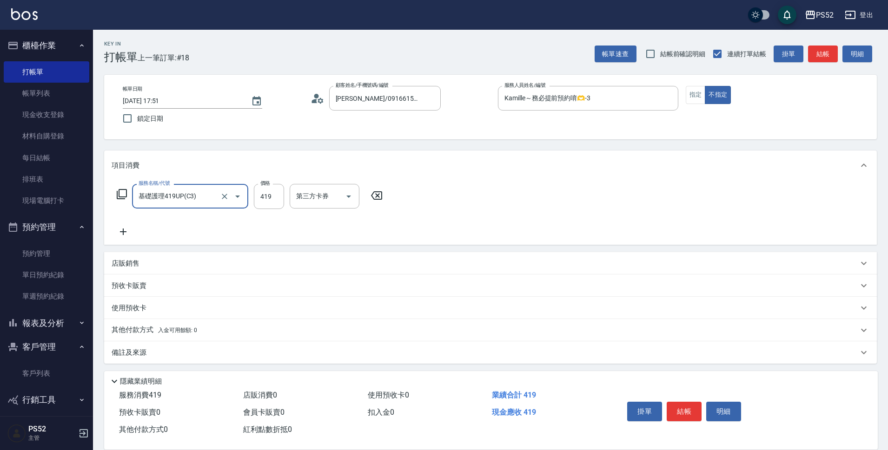
type input "基礎護理419UP(C3)"
type input "439"
click at [673, 413] on button "結帳" at bounding box center [683, 412] width 35 height 20
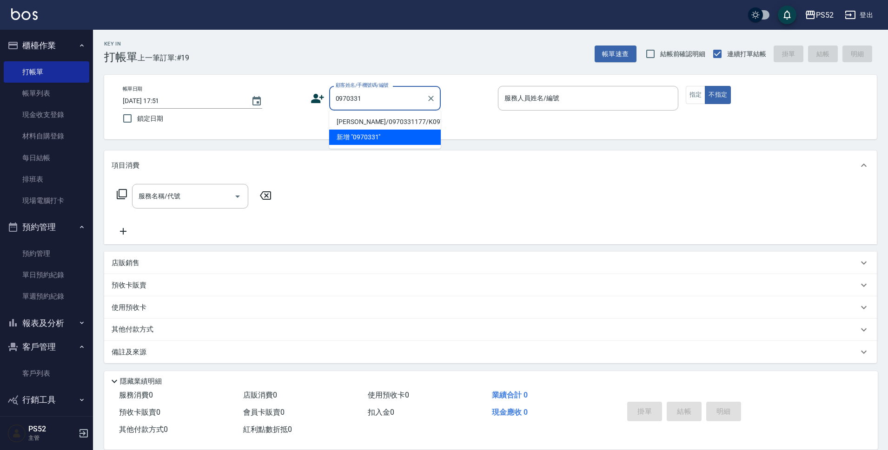
click at [374, 130] on li "[PERSON_NAME]/0970331177/K0970331177" at bounding box center [385, 121] width 112 height 15
type input "[PERSON_NAME]/0970331177/K0970331177"
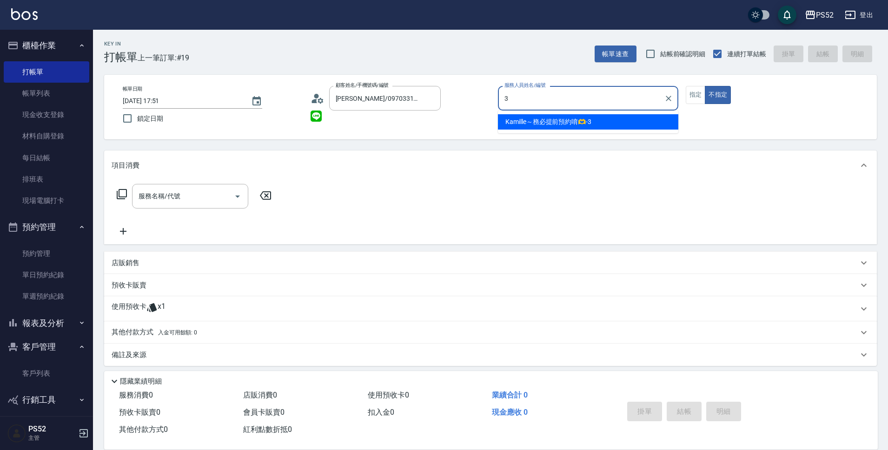
type input "Kamille～務必提前預約唷🫶-3"
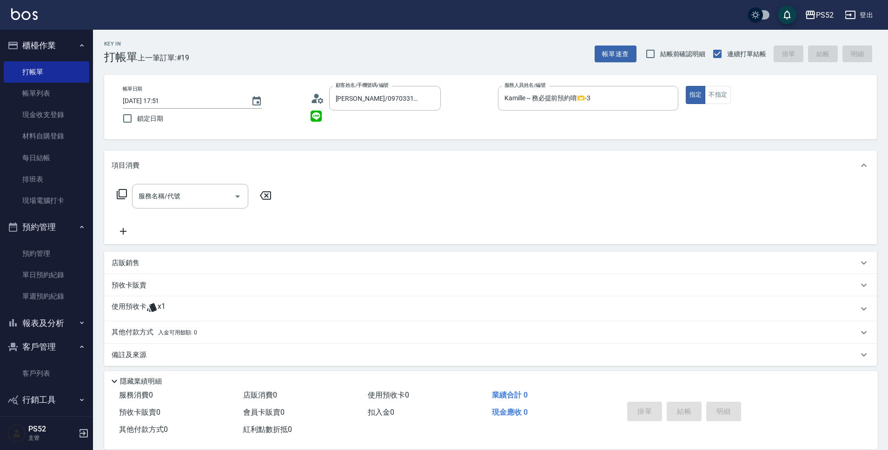
click at [169, 309] on div "使用預收卡 x1" at bounding box center [485, 309] width 746 height 14
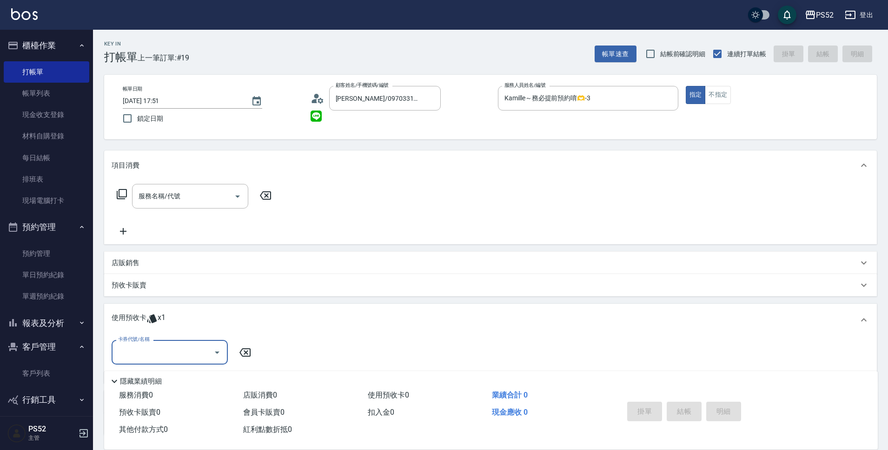
click at [162, 347] on input "卡券代號/名稱" at bounding box center [163, 352] width 94 height 16
click at [163, 382] on div "角蛋白SPA卷 剩餘1張" at bounding box center [170, 376] width 116 height 15
type input "角蛋白SPA卷"
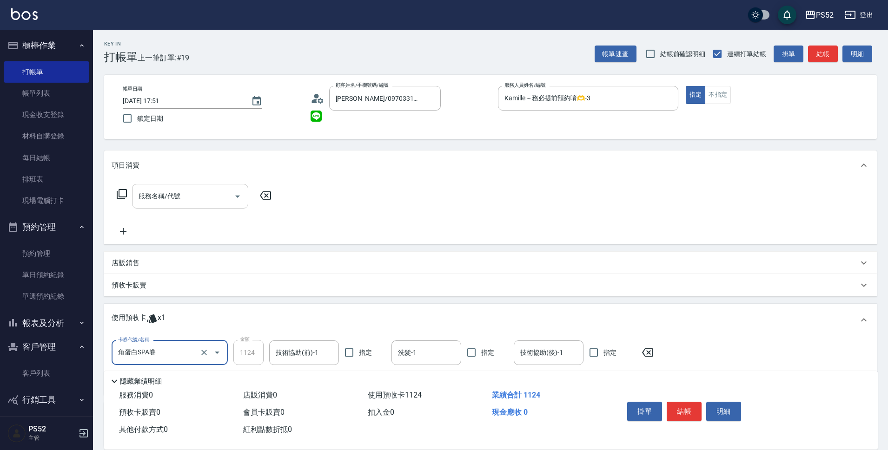
click at [192, 197] on input "服務名稱/代號" at bounding box center [183, 196] width 94 height 16
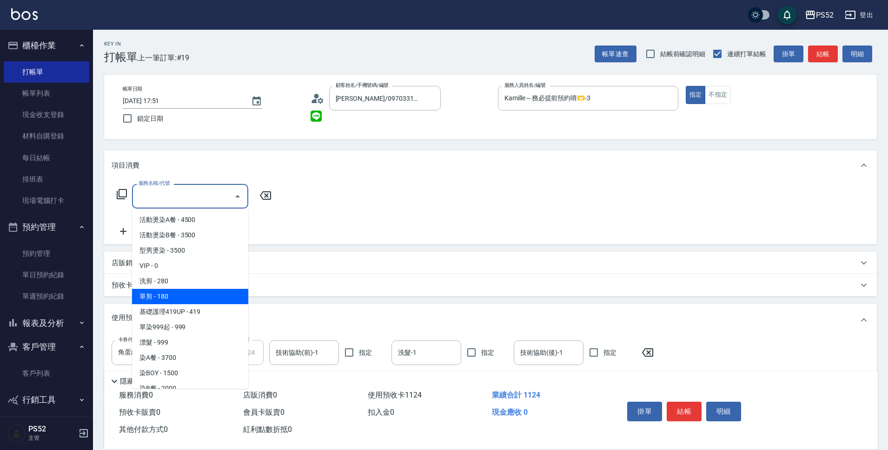
click at [188, 297] on span "單剪 - 180" at bounding box center [190, 296] width 116 height 15
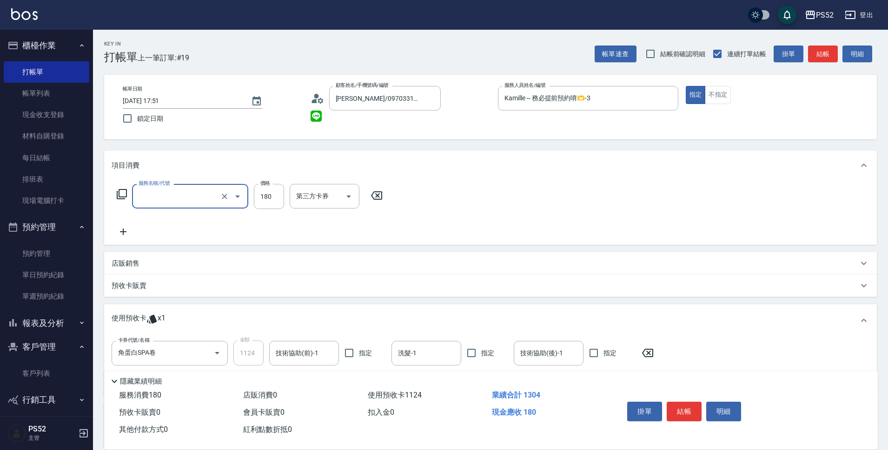
type input "單剪(C2)"
click at [276, 203] on input "180" at bounding box center [269, 196] width 30 height 25
type input "270"
click at [326, 191] on div "第三方卡券 第三方卡券" at bounding box center [325, 196] width 70 height 25
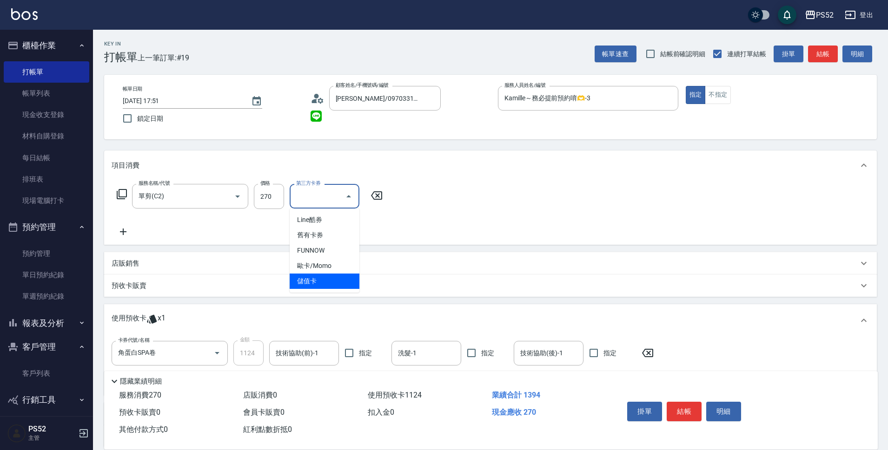
click at [311, 279] on span "儲值卡" at bounding box center [325, 281] width 70 height 15
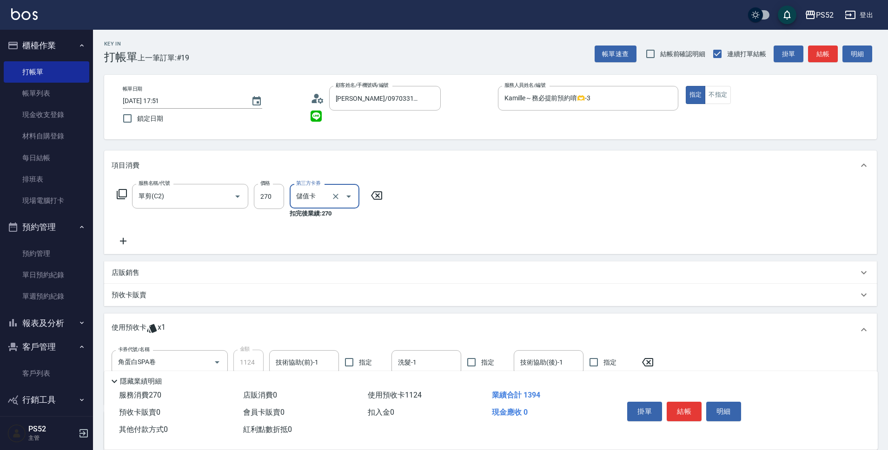
type input "儲值卡"
click at [674, 409] on button "結帳" at bounding box center [683, 412] width 35 height 20
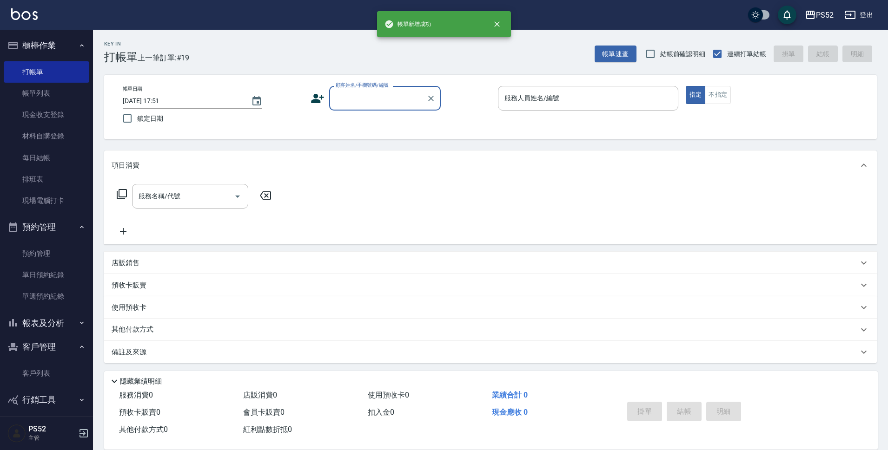
click at [62, 349] on button "客戶管理" at bounding box center [47, 347] width 86 height 24
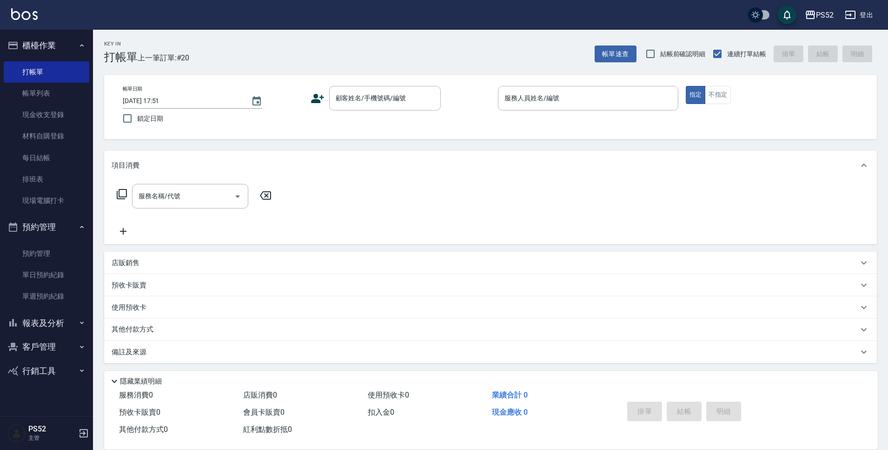
click at [49, 322] on button "報表及分析" at bounding box center [47, 323] width 86 height 24
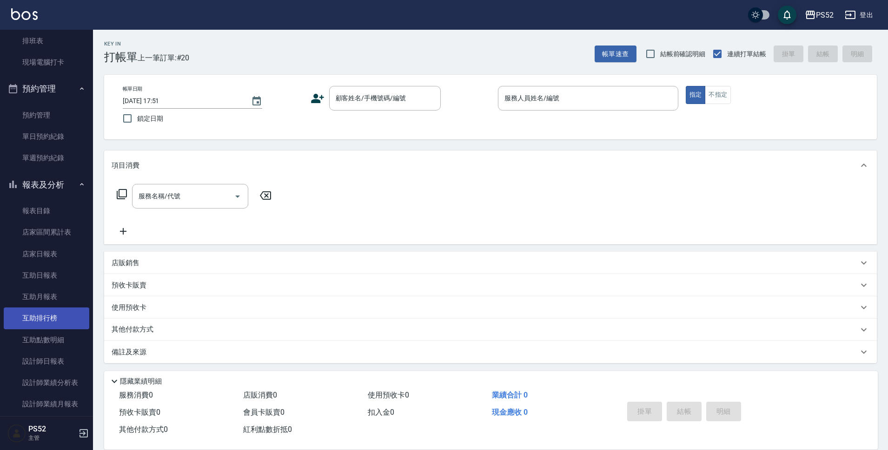
scroll to position [139, 0]
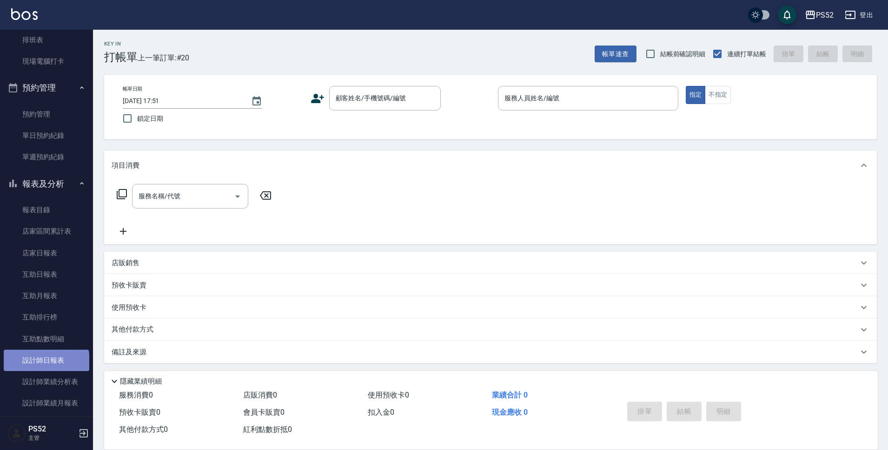
click at [46, 363] on link "設計師日報表" at bounding box center [47, 360] width 86 height 21
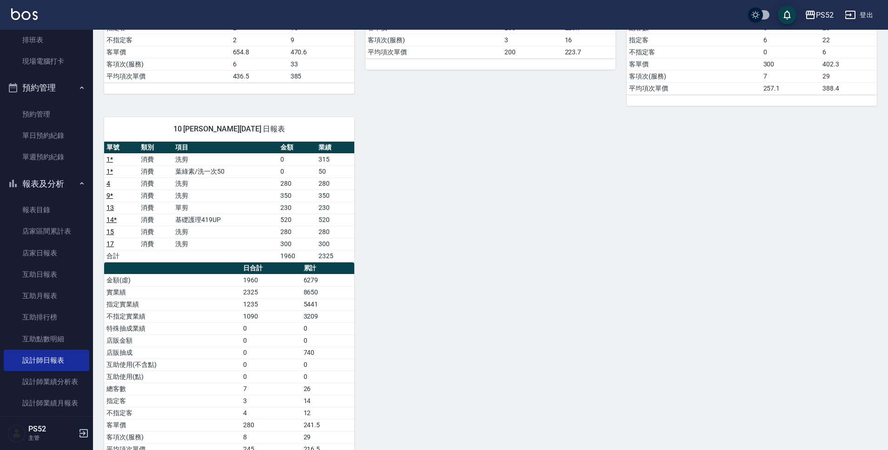
scroll to position [341, 0]
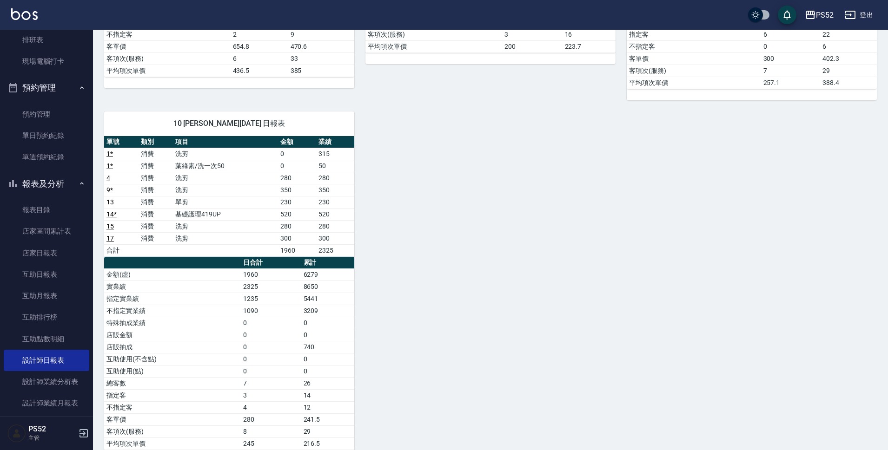
click at [31, 184] on button "報表及分析" at bounding box center [47, 184] width 86 height 24
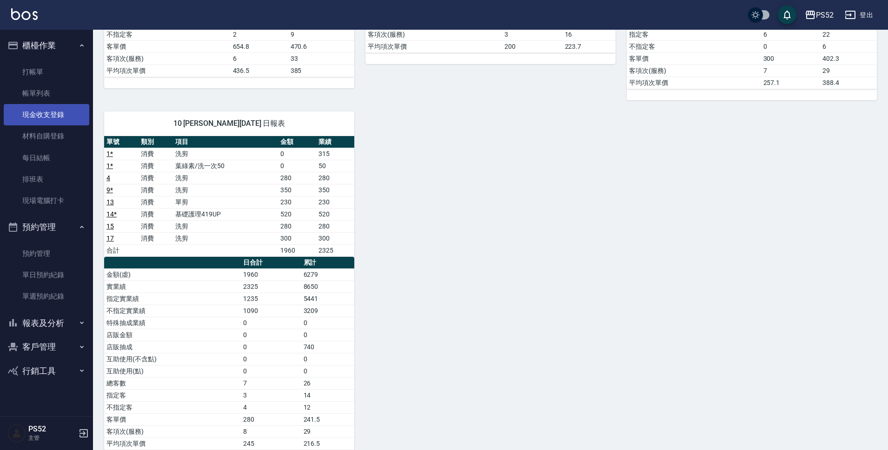
scroll to position [0, 0]
click at [51, 72] on link "打帳單" at bounding box center [47, 71] width 86 height 21
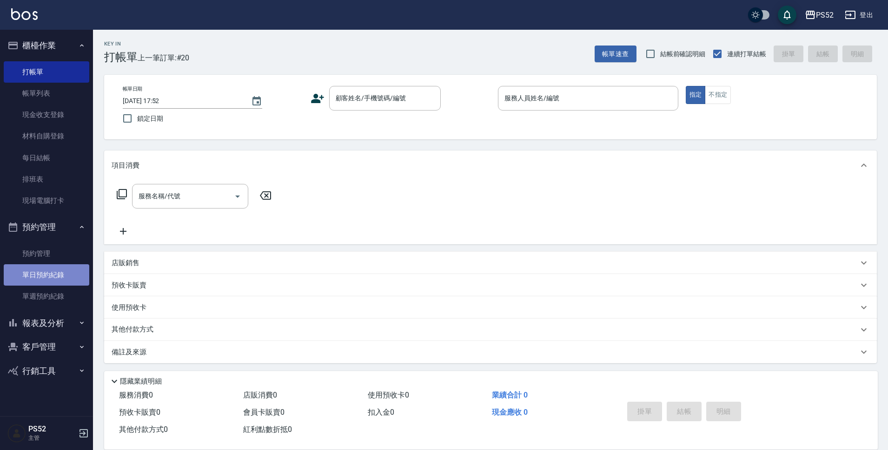
click at [60, 272] on link "單日預約紀錄" at bounding box center [47, 274] width 86 height 21
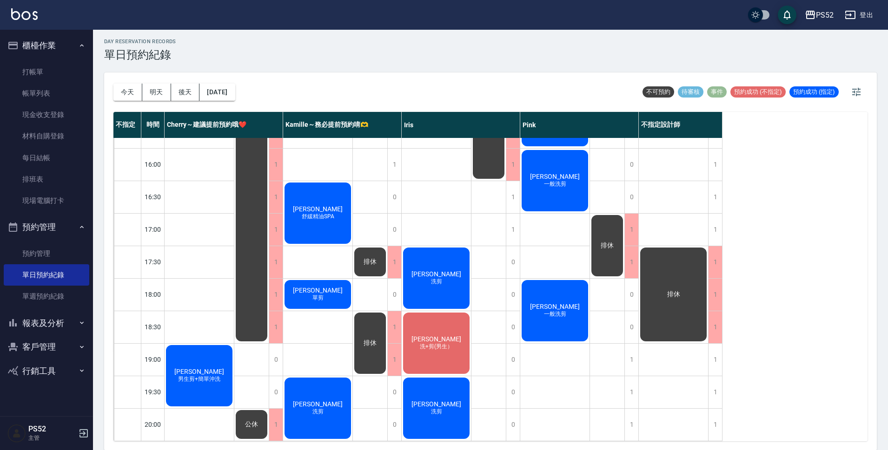
scroll to position [3, 0]
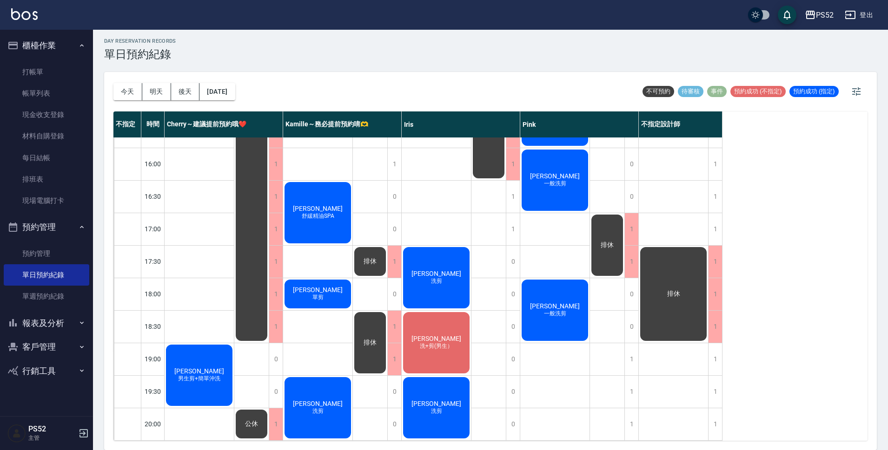
click at [219, 375] on span "男生剪+簡單沖洗" at bounding box center [199, 379] width 46 height 8
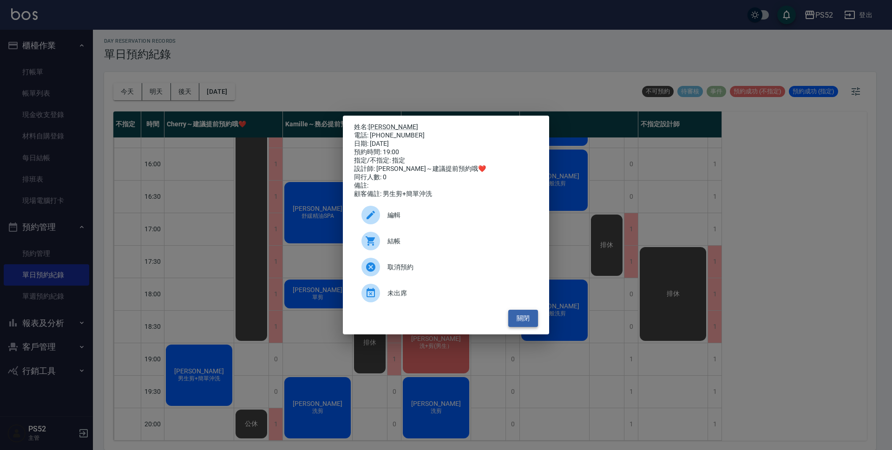
click at [527, 324] on button "關閉" at bounding box center [523, 318] width 30 height 17
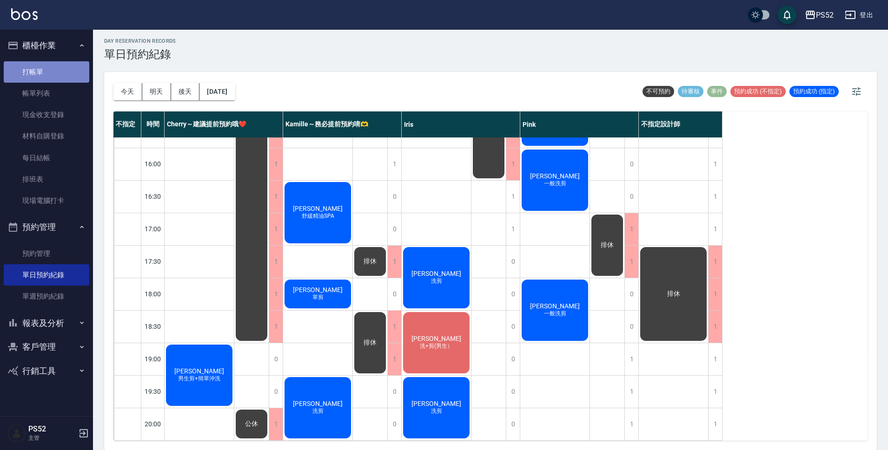
click at [50, 77] on link "打帳單" at bounding box center [47, 71] width 86 height 21
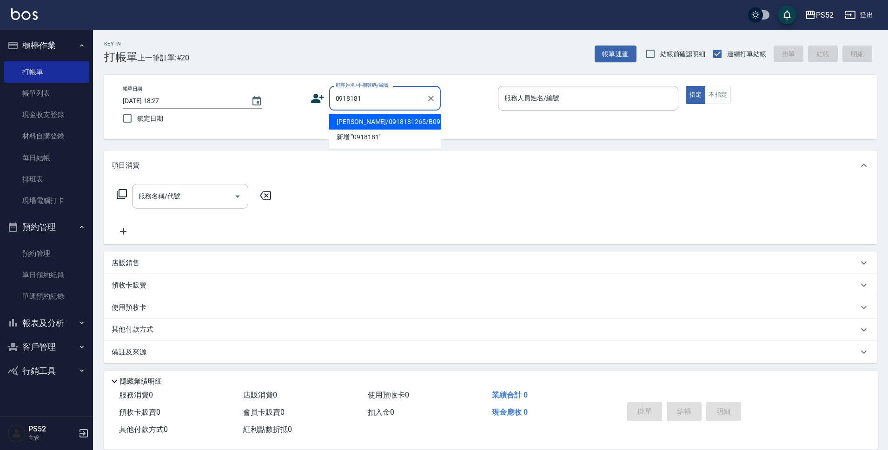
click at [355, 119] on li "[PERSON_NAME]/0918181265/B0918181265" at bounding box center [385, 121] width 112 height 15
type input "[PERSON_NAME]/0918181265/B0918181265"
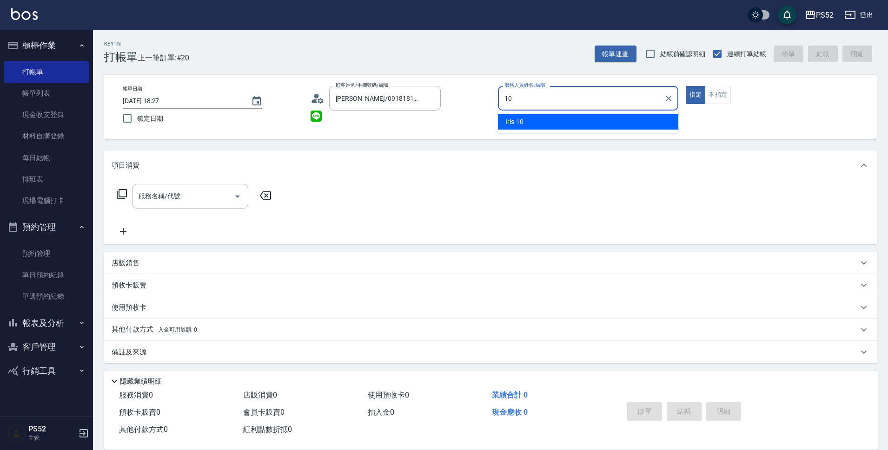
type input "10"
type button "true"
type input "Iris-10"
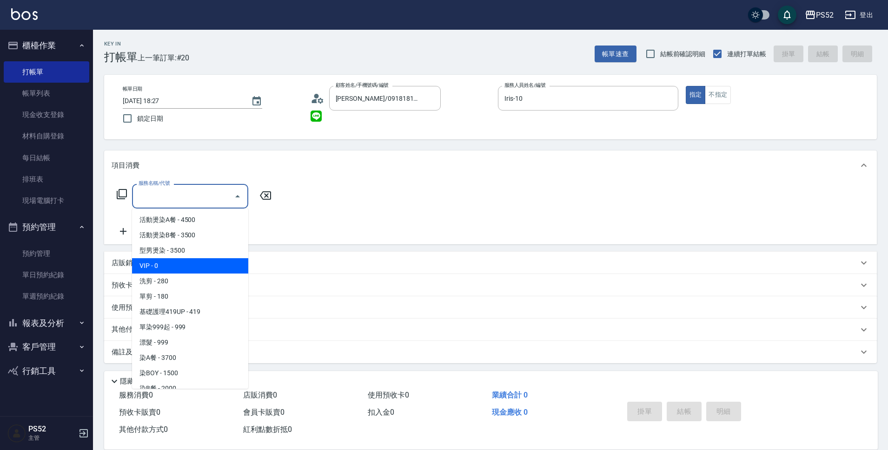
type input "VIP(888)"
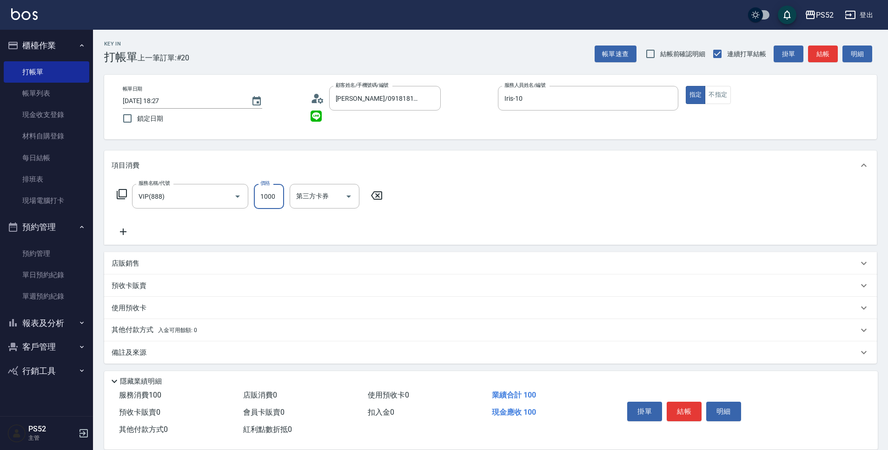
type input "1000"
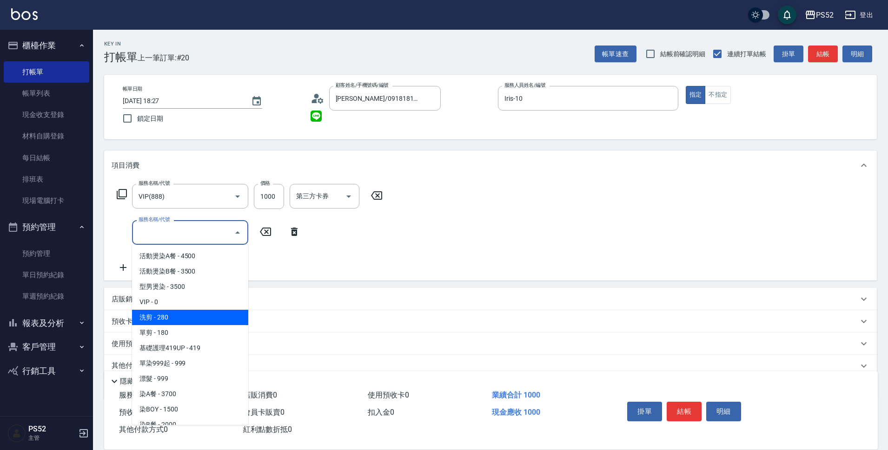
type input "洗剪(C1)"
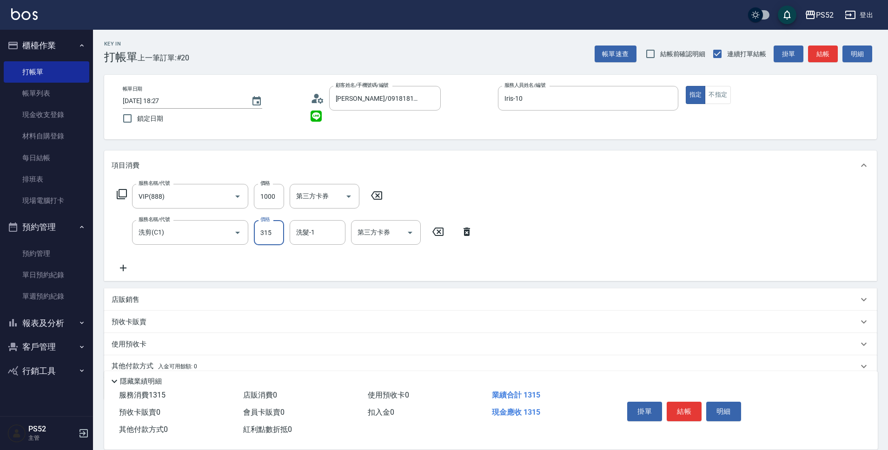
type input "315"
click at [375, 234] on input "第三方卡券" at bounding box center [378, 232] width 47 height 16
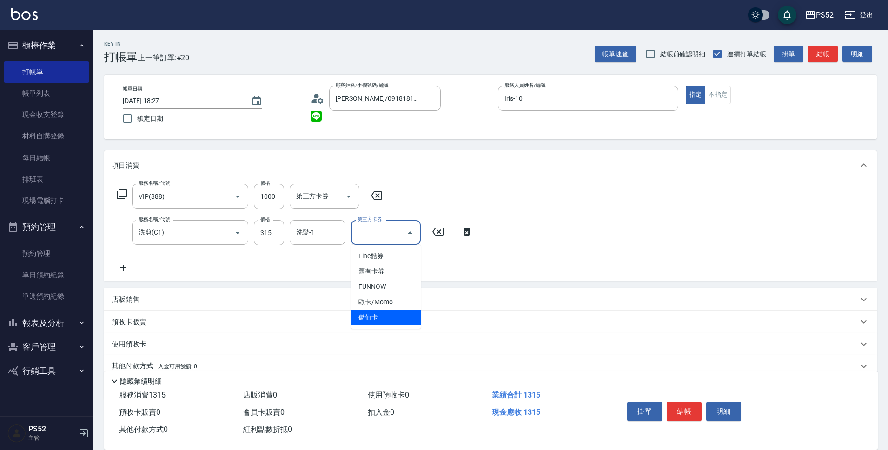
click at [379, 313] on span "儲值卡" at bounding box center [386, 317] width 70 height 15
type input "儲值卡"
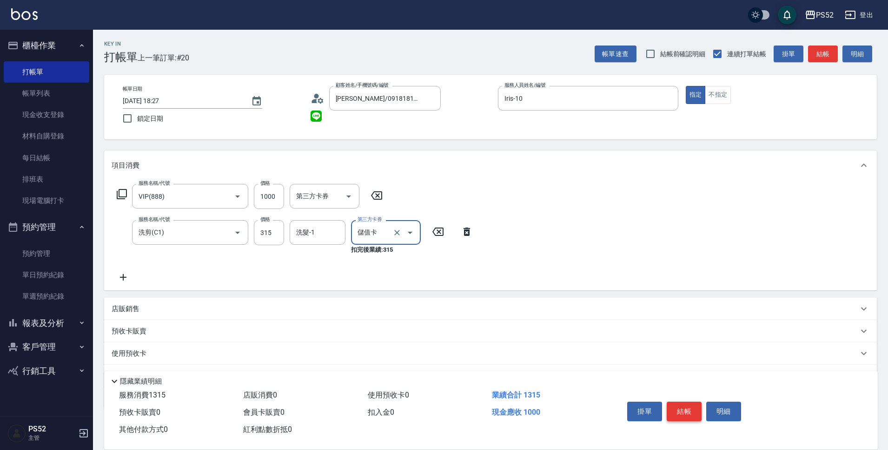
click at [681, 402] on button "結帳" at bounding box center [683, 412] width 35 height 20
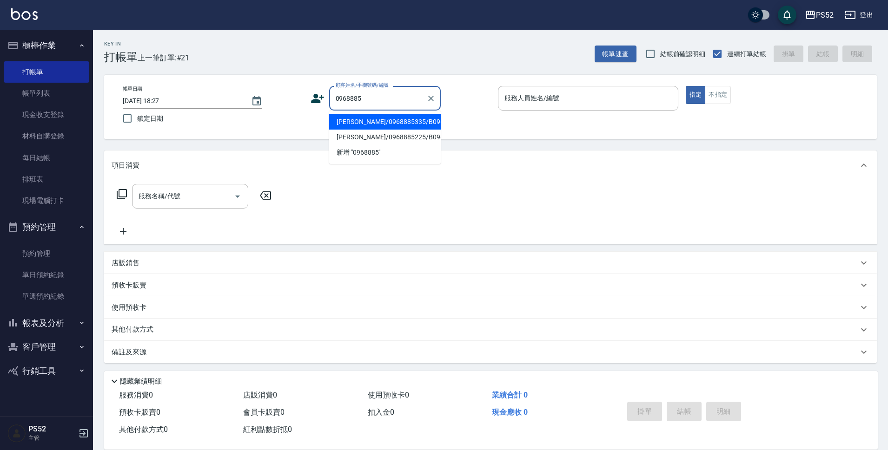
click at [376, 130] on li "[PERSON_NAME]/0968885335/B0968885335" at bounding box center [385, 121] width 112 height 15
type input "[PERSON_NAME]/0968885335/B0968885335"
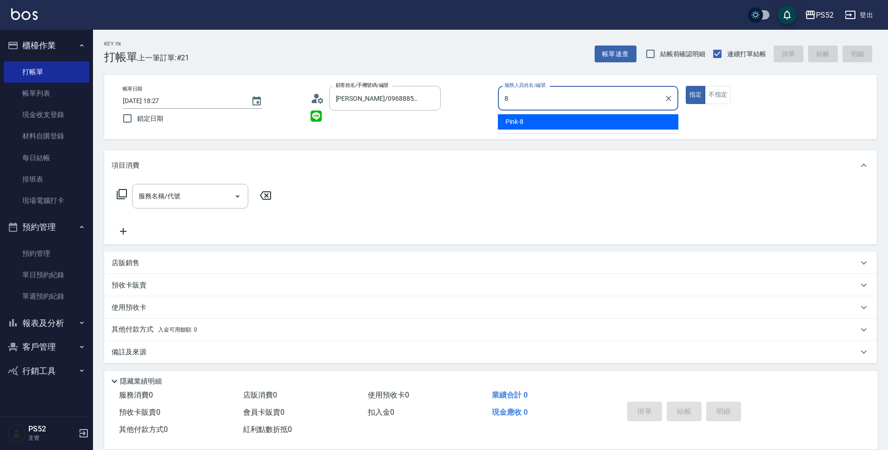
type input "Pink-8"
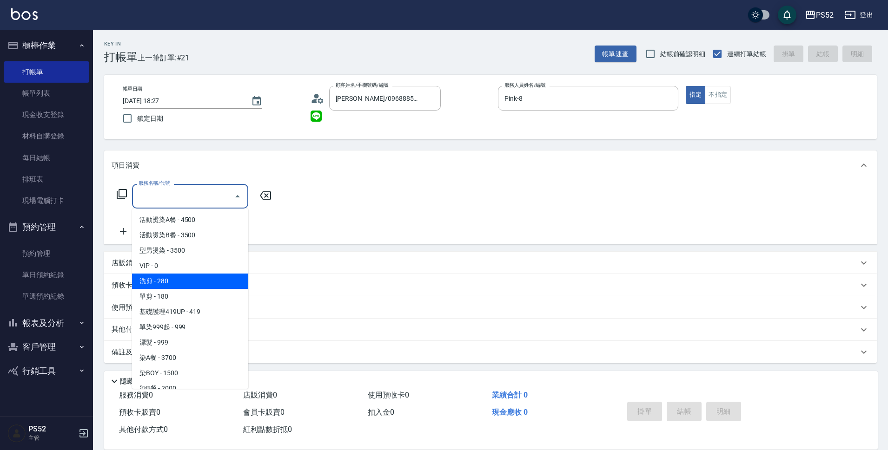
type input "洗剪(C1)"
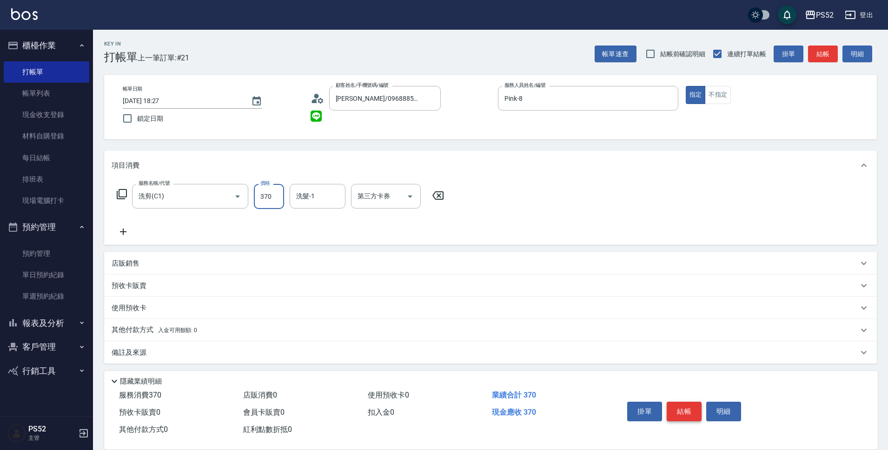
type input "370"
click at [683, 412] on button "結帳" at bounding box center [683, 412] width 35 height 20
